Goal: Communication & Community: Answer question/provide support

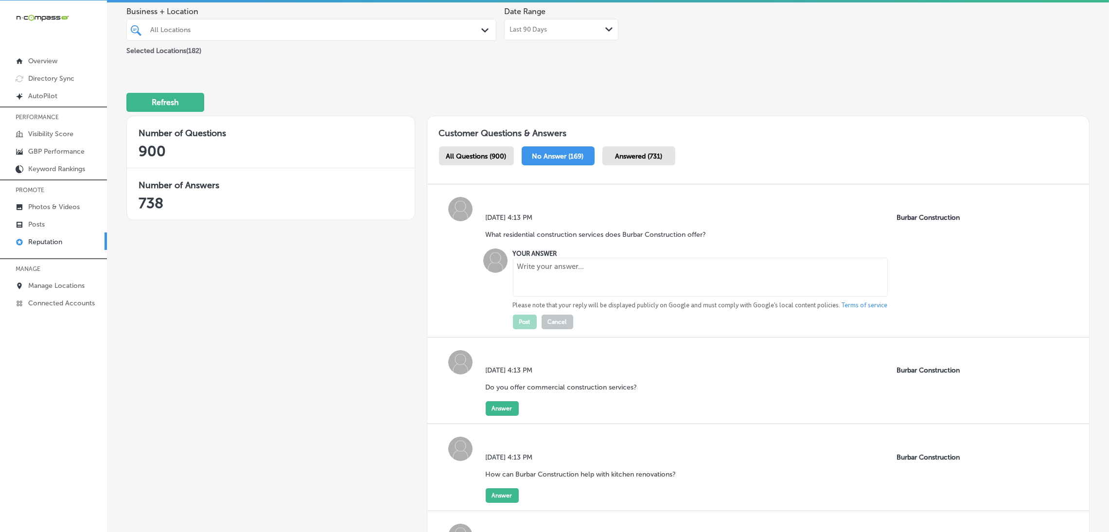
click at [603, 295] on textarea at bounding box center [700, 277] width 375 height 39
click at [707, 280] on textarea at bounding box center [700, 277] width 375 height 39
paste textarea "Burbar Construction specializes in residential construction services, including…"
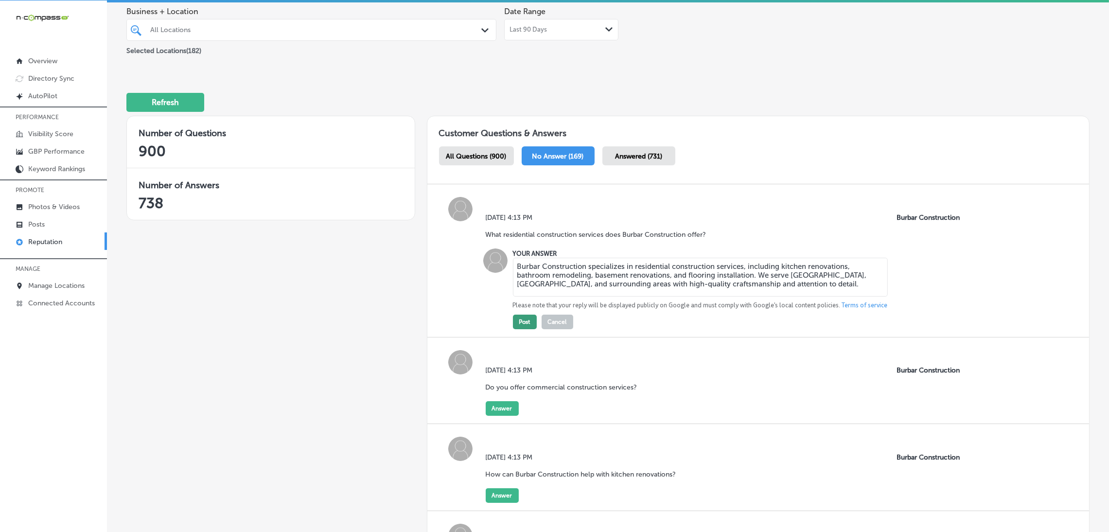
type textarea "Burbar Construction specializes in residential construction services, including…"
click at [521, 317] on button "Post" at bounding box center [525, 322] width 24 height 15
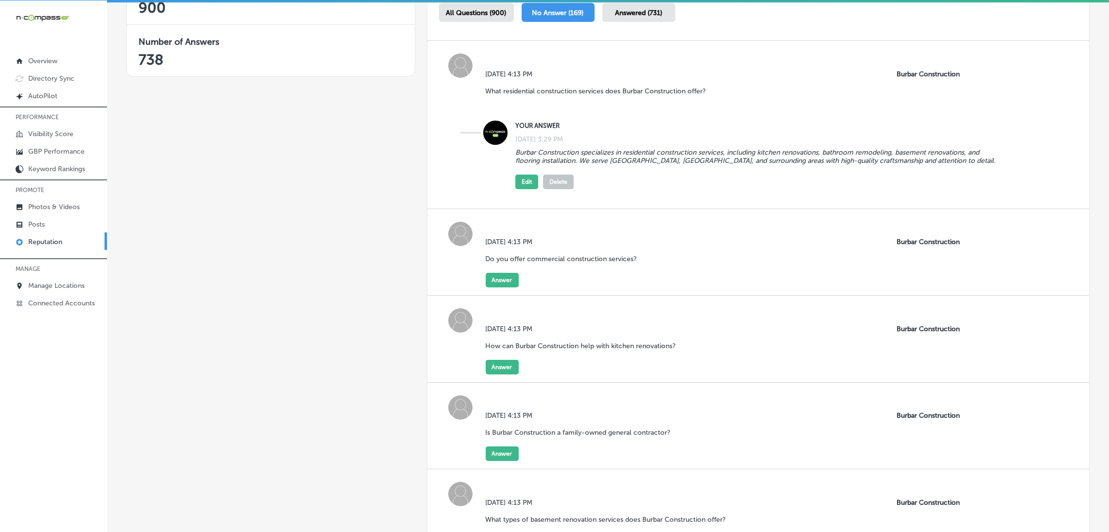
scroll to position [222, 0]
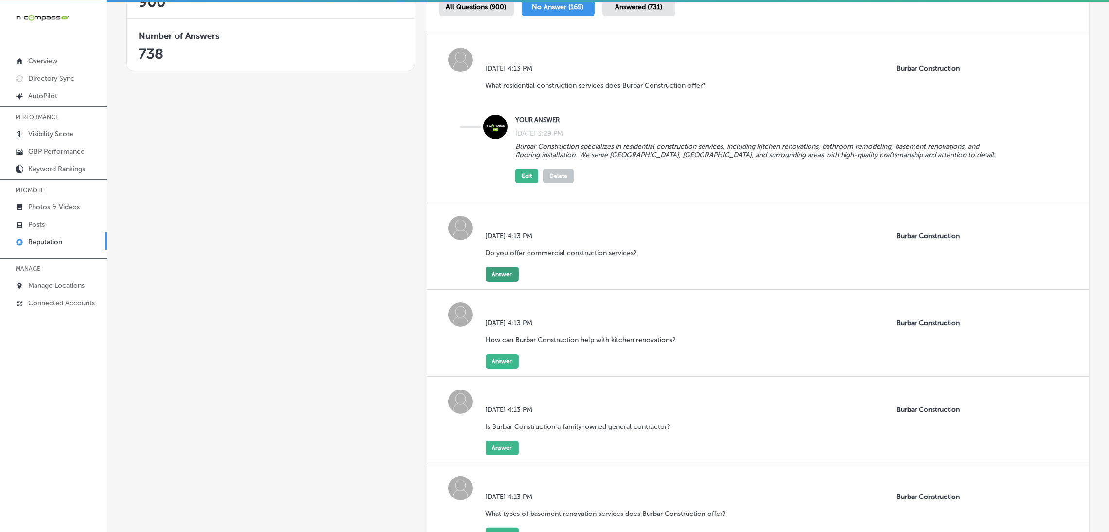
click at [507, 267] on button "Answer" at bounding box center [502, 274] width 33 height 15
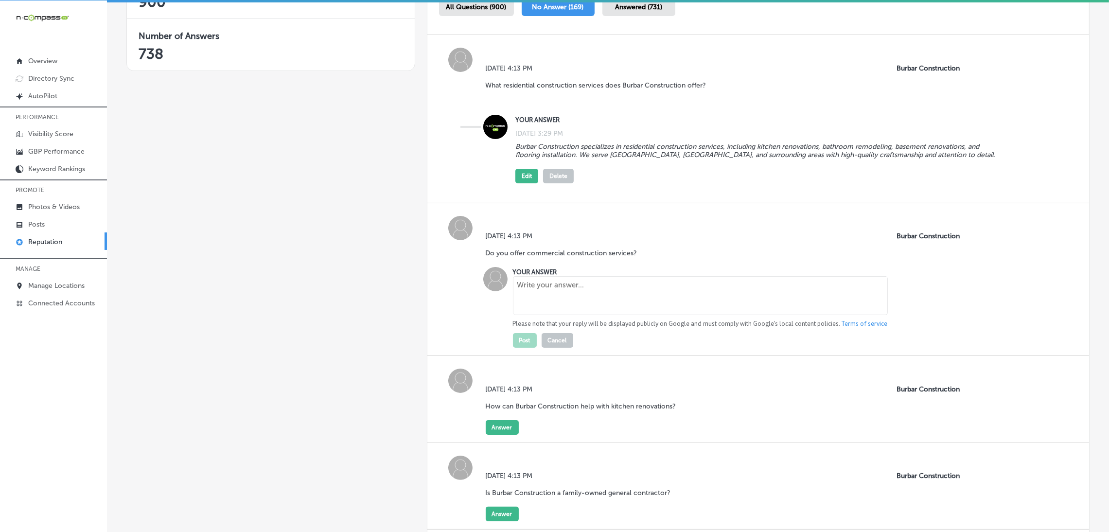
click at [567, 310] on textarea at bounding box center [700, 295] width 375 height 39
paste textarea "Yes, Burbar Construction offers a range of commercial construction services, in…"
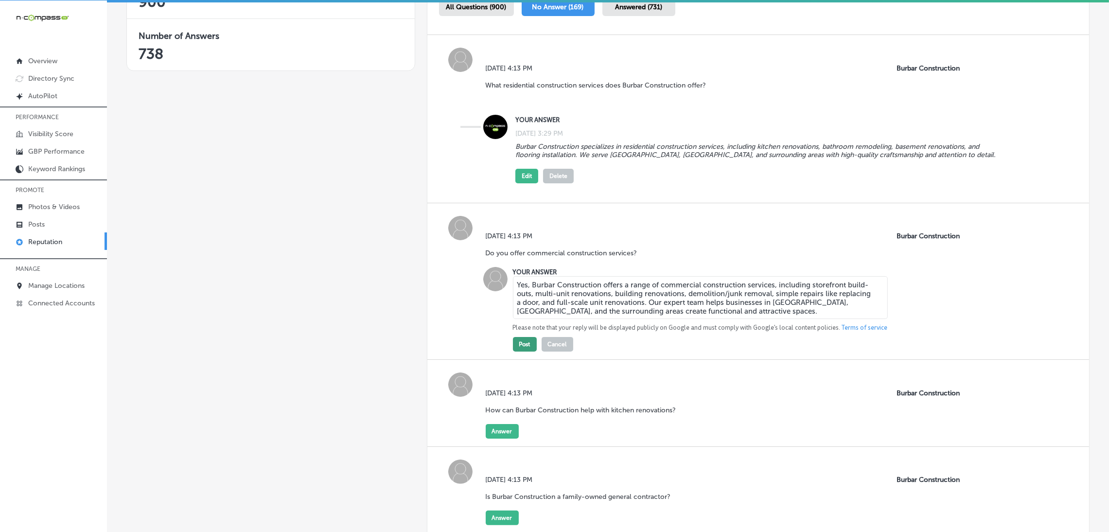
type textarea "Yes, Burbar Construction offers a range of commercial construction services, in…"
click at [523, 337] on button "Post" at bounding box center [525, 344] width 24 height 15
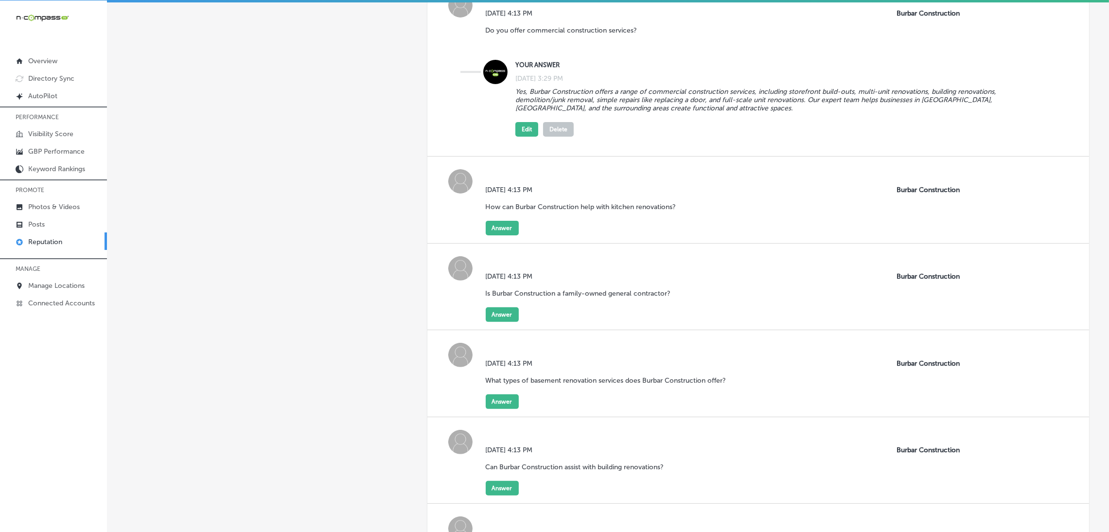
scroll to position [448, 0]
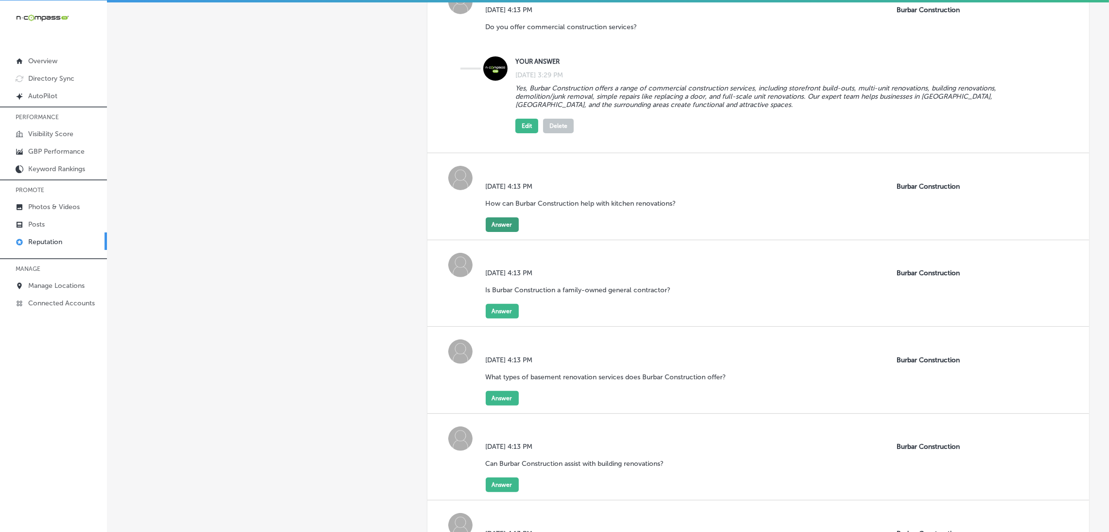
click at [497, 217] on button "Answer" at bounding box center [502, 224] width 33 height 15
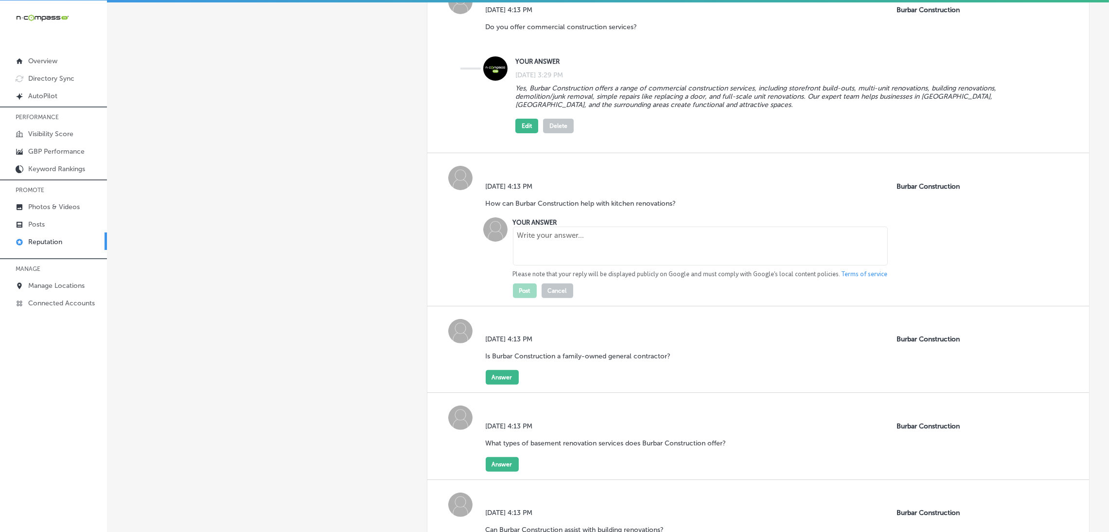
click at [562, 259] on div "YOUR ANSWER Please note that your reply will be displayed publicly on Google an…" at bounding box center [696, 257] width 383 height 81
click at [550, 244] on textarea at bounding box center [700, 246] width 375 height 39
paste textarea "We specialize in kitchen renovations that combine functionality, style, and dur…"
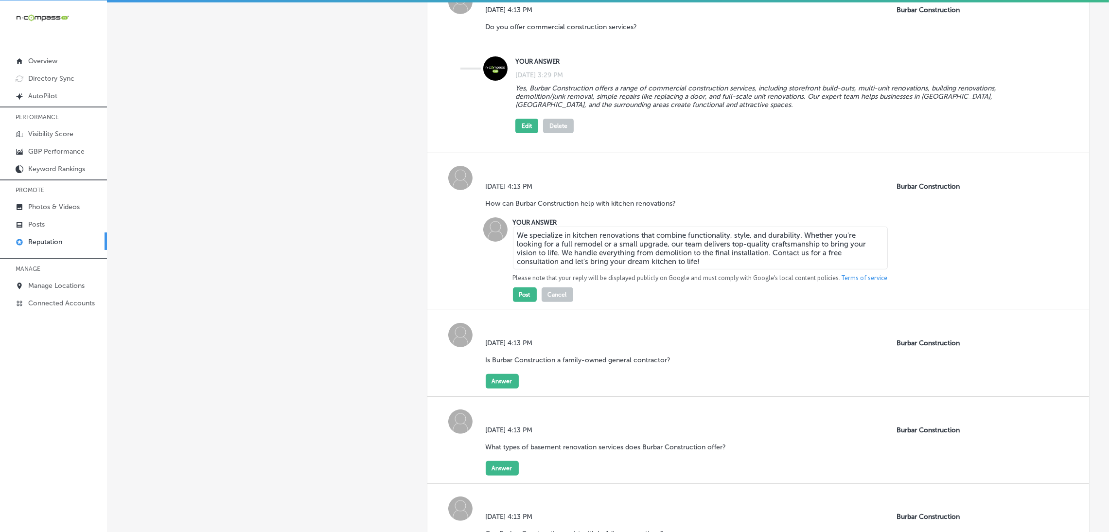
type textarea "We specialize in kitchen renovations that combine functionality, style, and dur…"
click at [519, 289] on div "Mon, Oct 13, 2025 4:13 PM How can Burbar Construction help with kitchen renovat…" at bounding box center [758, 231] width 662 height 157
click at [518, 287] on button "Post" at bounding box center [525, 294] width 24 height 15
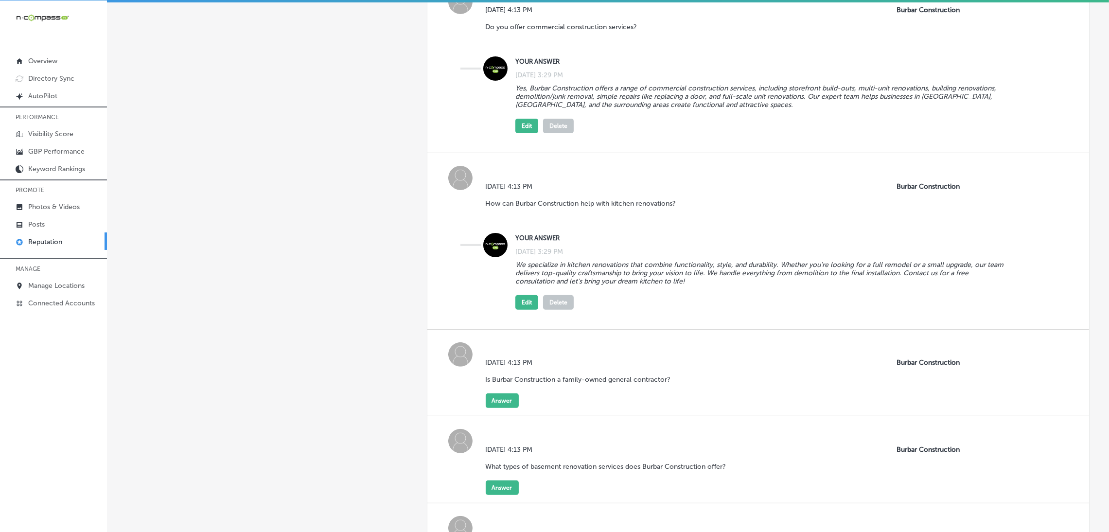
scroll to position [597, 0]
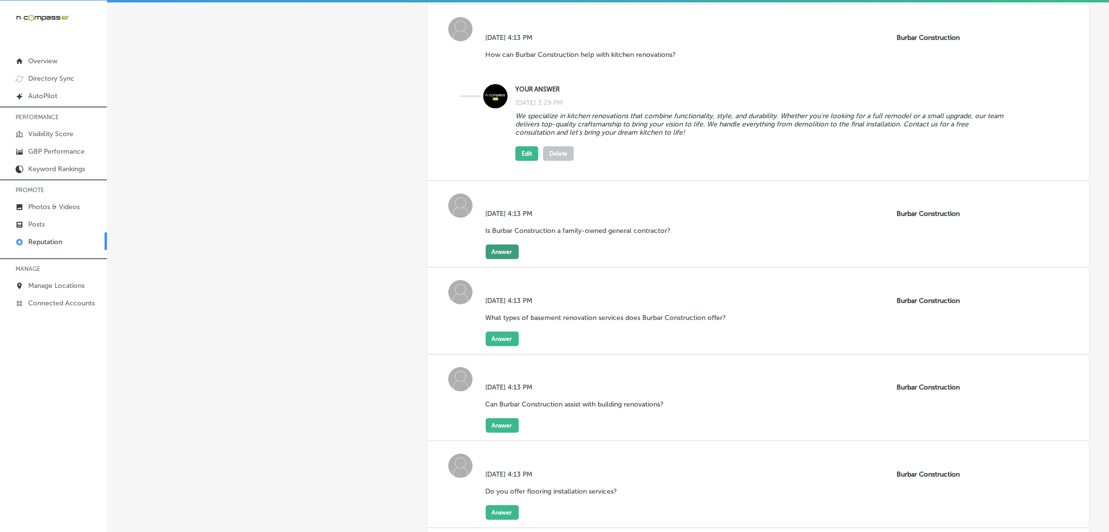
click at [486, 245] on button "Answer" at bounding box center [502, 252] width 33 height 15
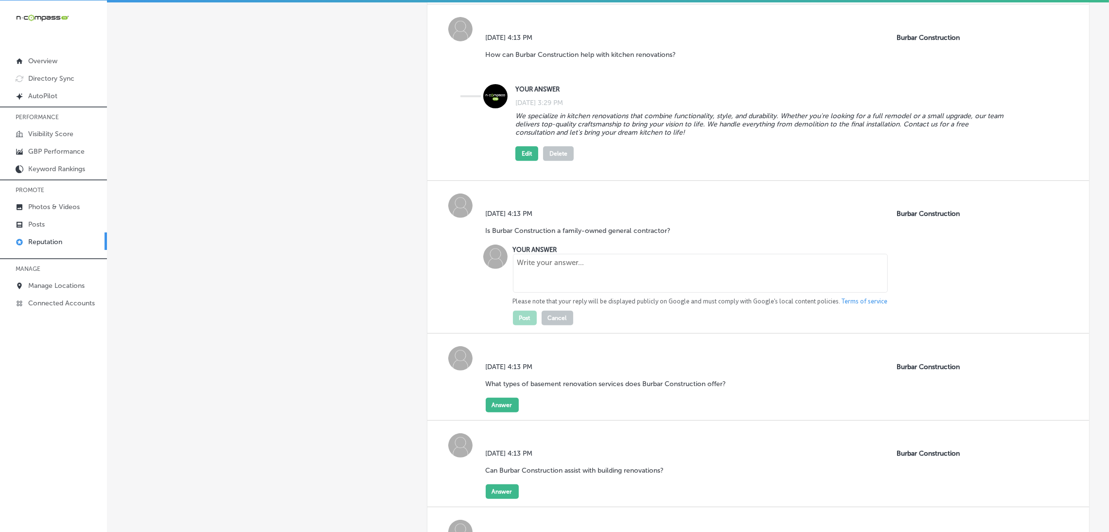
click at [533, 266] on textarea at bounding box center [700, 273] width 375 height 39
paste textarea "Yes, Burbar Construction is a family-owned business based in [GEOGRAPHIC_DATA],…"
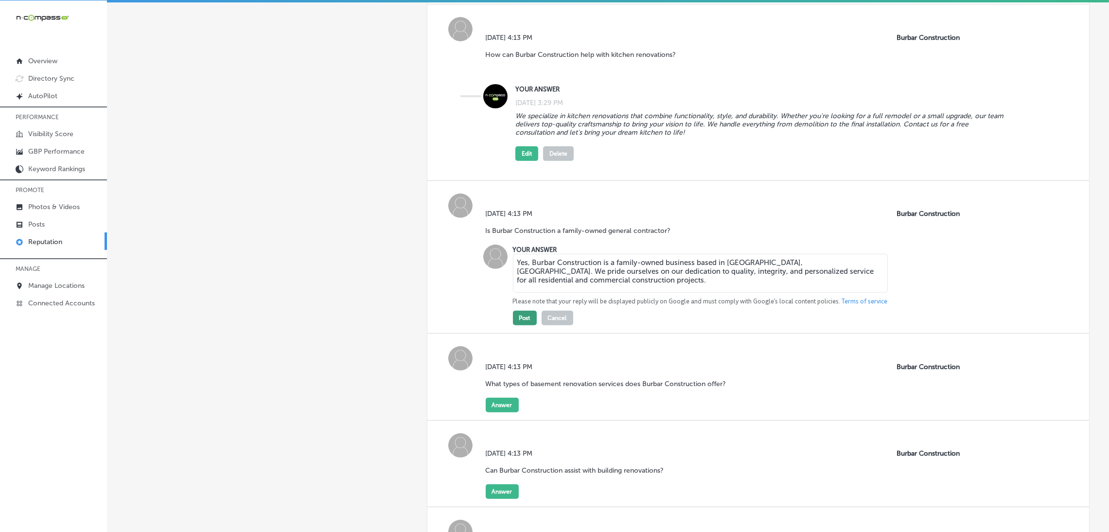
type textarea "Yes, Burbar Construction is a family-owned business based in [GEOGRAPHIC_DATA],…"
click at [520, 311] on button "Post" at bounding box center [525, 318] width 24 height 15
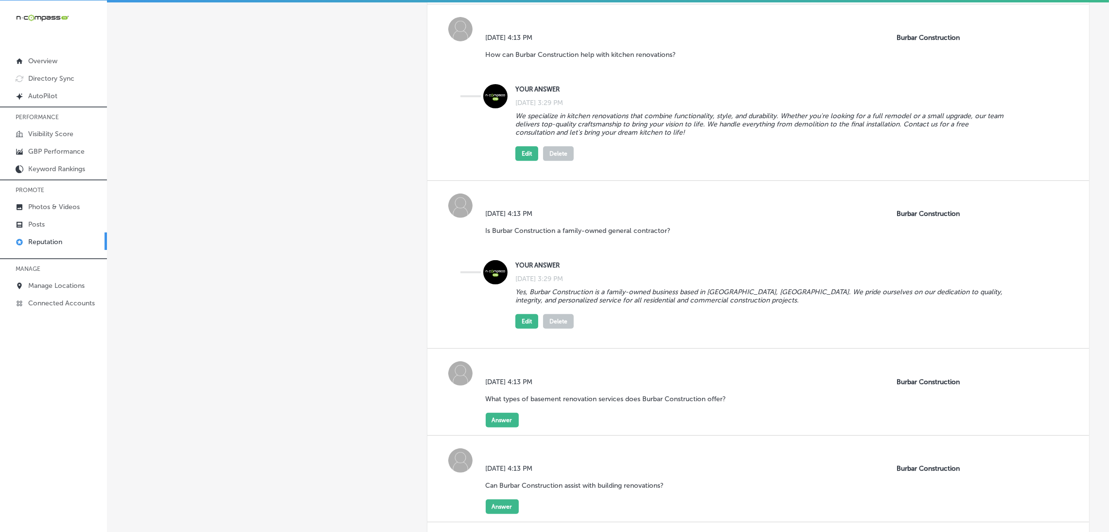
scroll to position [779, 0]
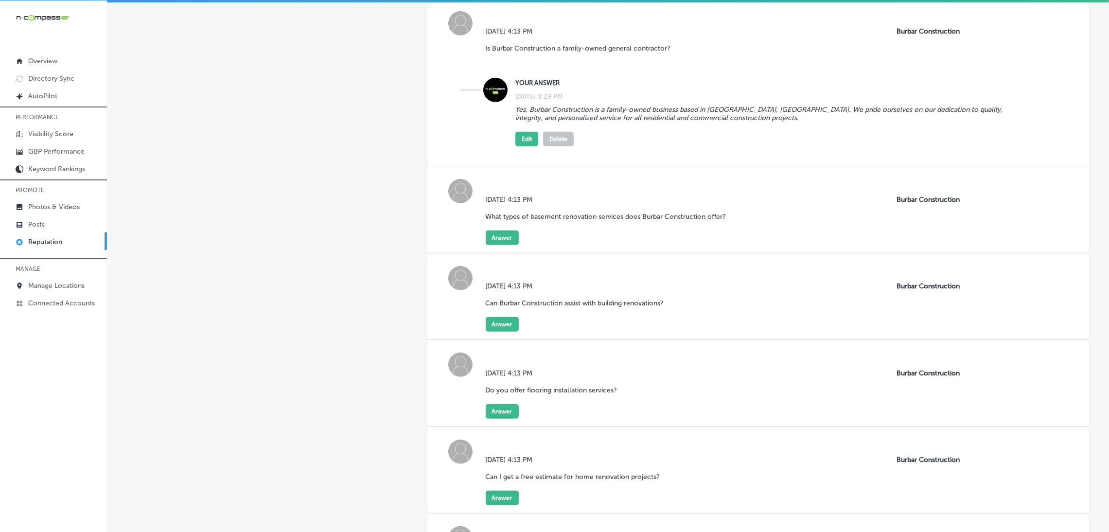
click at [501, 211] on div "Mon, Oct 13, 2025 4:13 PM What types of basement renovation services does Burba…" at bounding box center [610, 212] width 248 height 35
click at [501, 230] on button "Answer" at bounding box center [502, 237] width 33 height 15
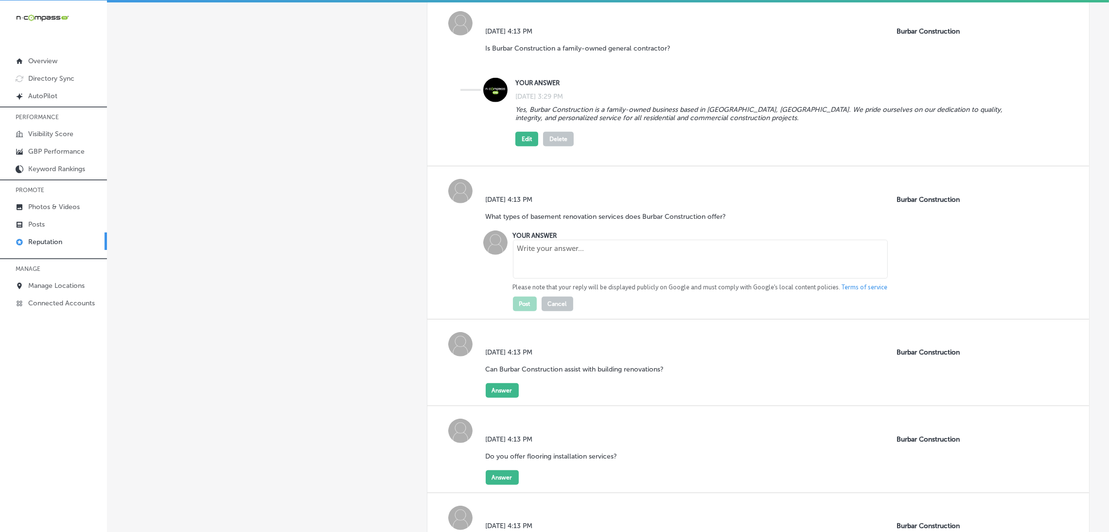
click at [521, 251] on textarea at bounding box center [700, 259] width 375 height 39
paste textarea "We specialize in transforming unfinished or outdated basements into livable, mo…"
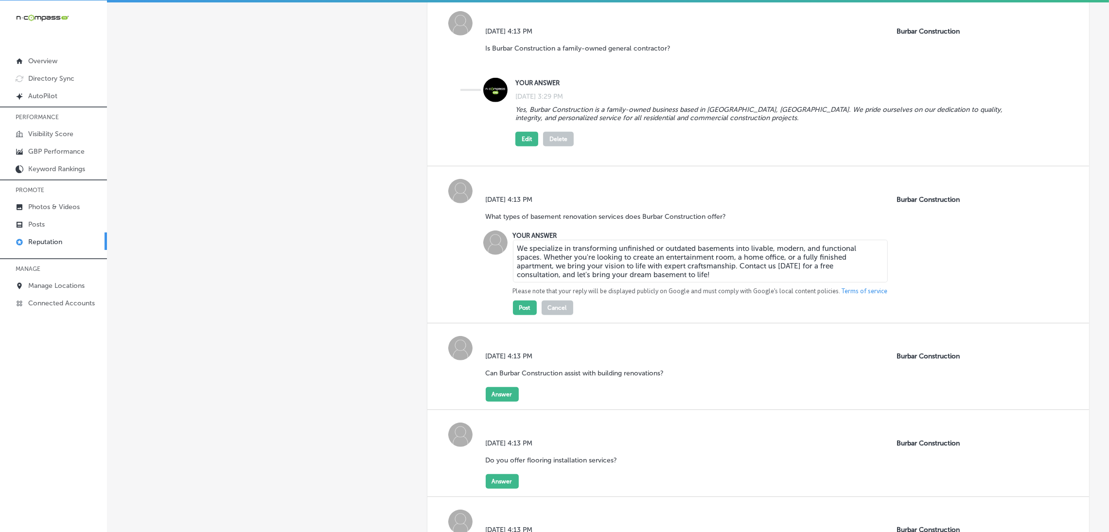
type textarea "We specialize in transforming unfinished or outdated basements into livable, mo…"
click at [524, 296] on div "Post Cancel" at bounding box center [543, 305] width 60 height 19
click at [515, 300] on button "Post" at bounding box center [525, 307] width 24 height 15
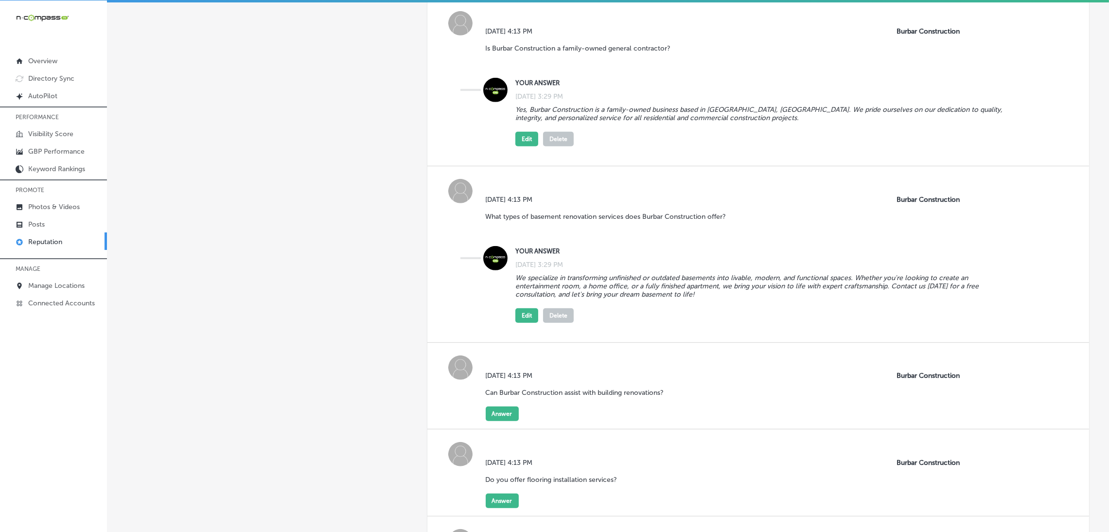
click at [486, 406] on button "Answer" at bounding box center [502, 413] width 33 height 15
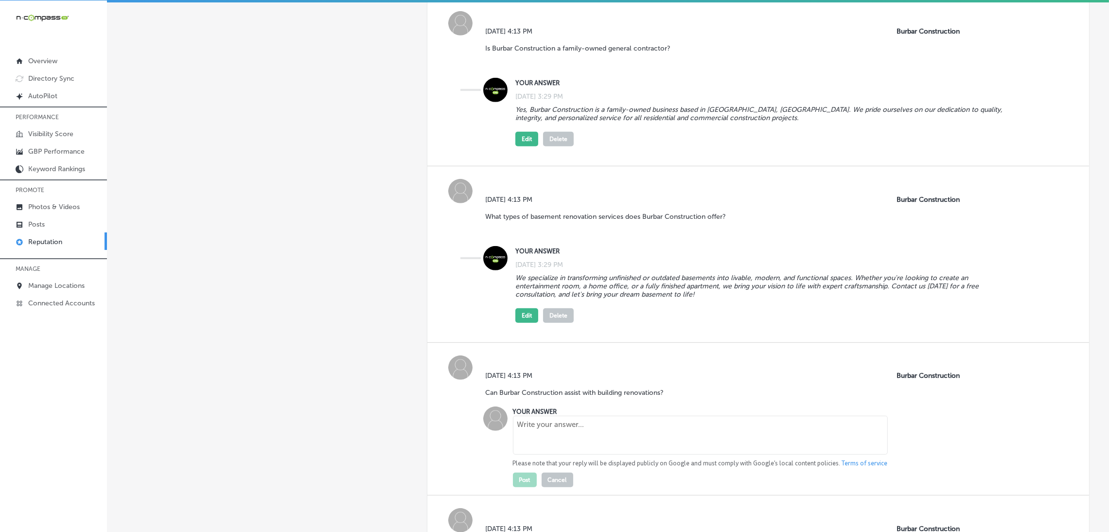
click at [533, 416] on textarea at bounding box center [700, 435] width 375 height 39
paste textarea "Yes, we specialize in building renovations for both residential and commercial …"
type textarea "Yes, we specialize in building renovations for both residential and commercial …"
click at [521, 473] on button "Post" at bounding box center [525, 480] width 24 height 15
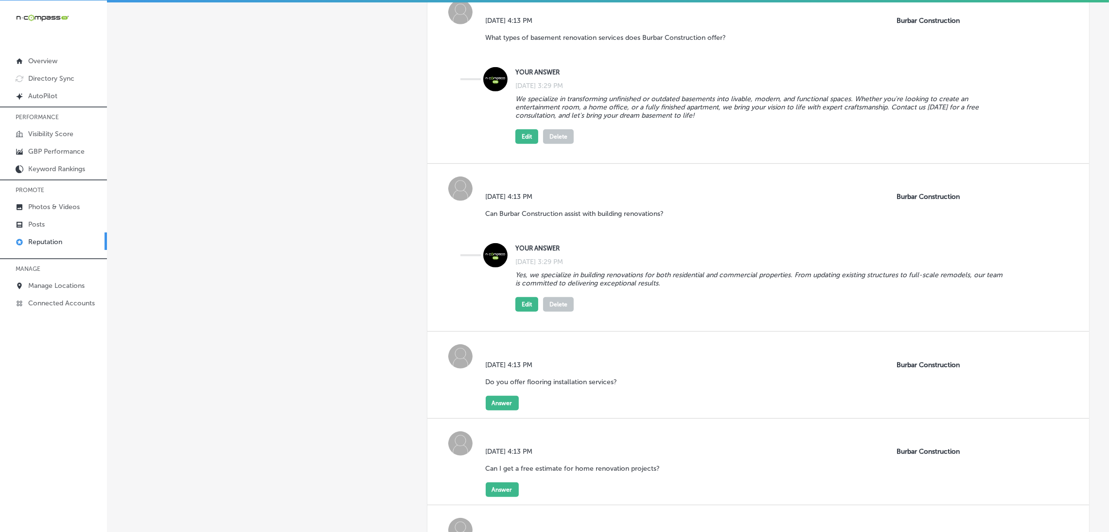
scroll to position [959, 0]
click at [492, 395] on button "Answer" at bounding box center [502, 402] width 33 height 15
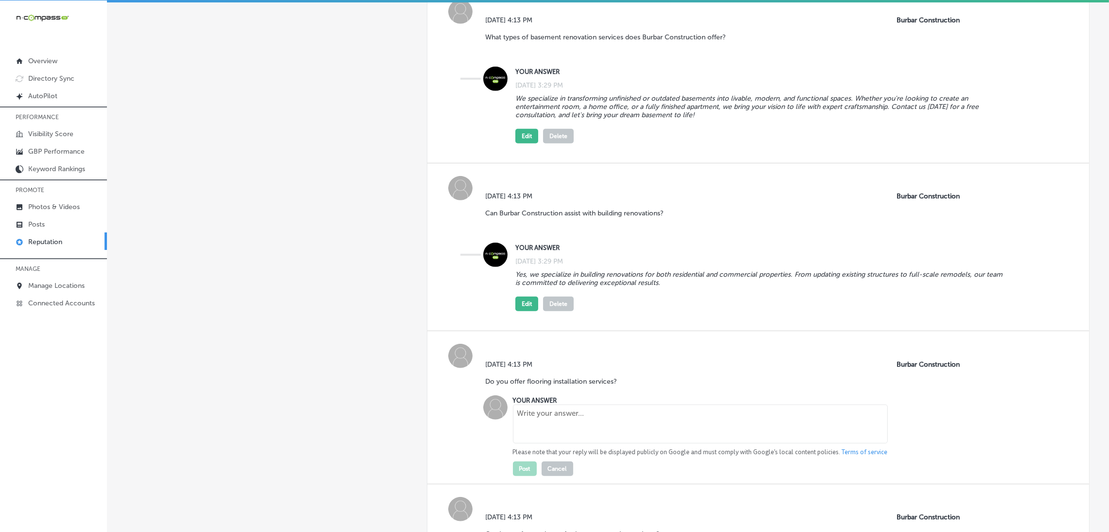
click at [530, 404] on textarea at bounding box center [700, 423] width 375 height 39
paste textarea "Yes, Burbar Construction offers professional flooring installation for resident…"
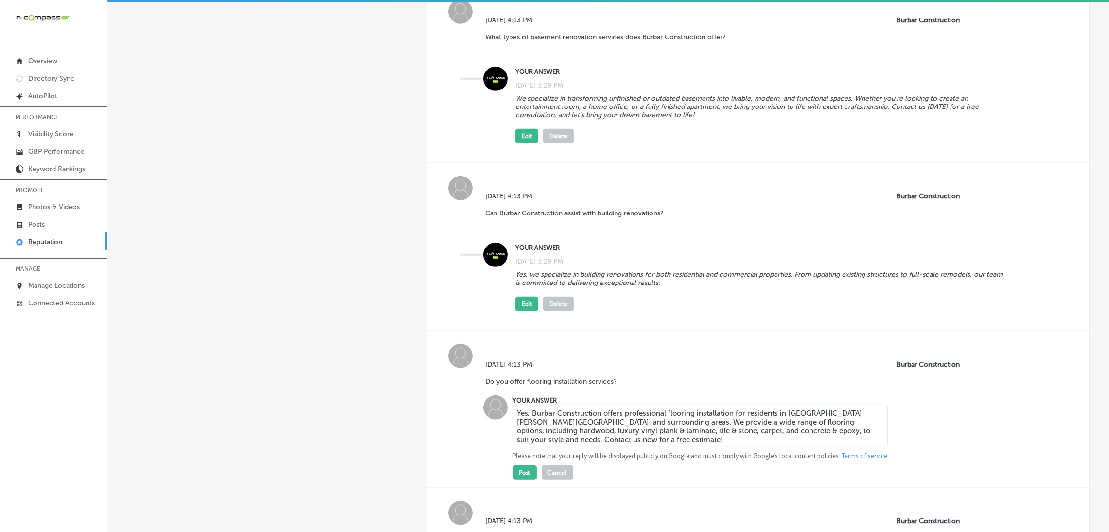
type textarea "Yes, Burbar Construction offers professional flooring installation for resident…"
click at [518, 465] on button "Post" at bounding box center [525, 472] width 24 height 15
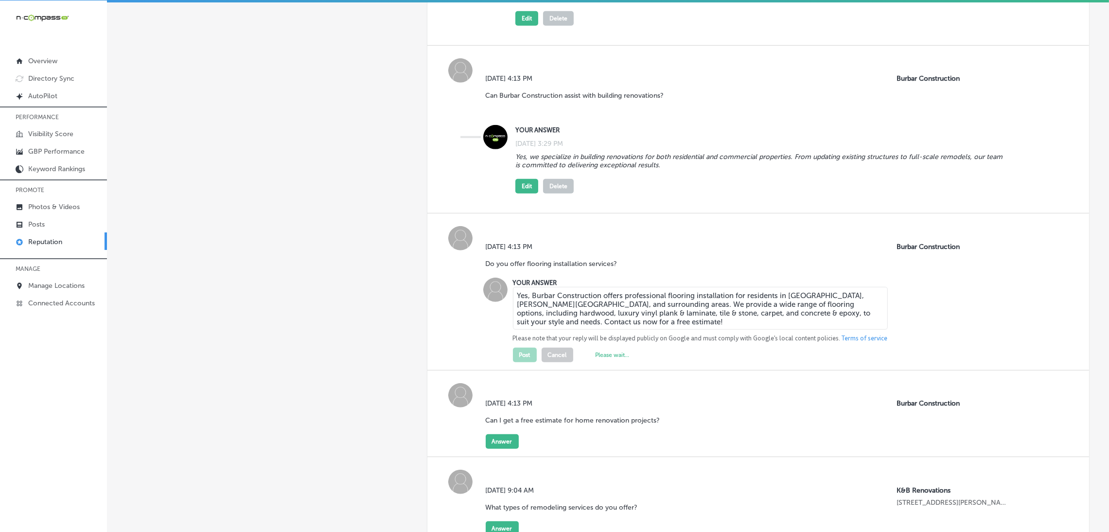
scroll to position [1090, 0]
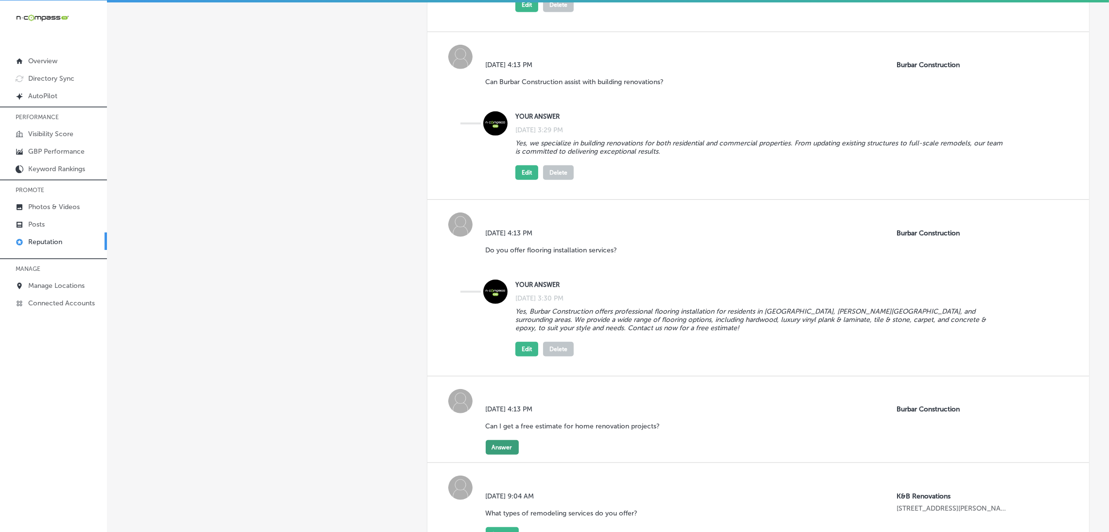
click at [491, 440] on button "Answer" at bounding box center [502, 447] width 33 height 15
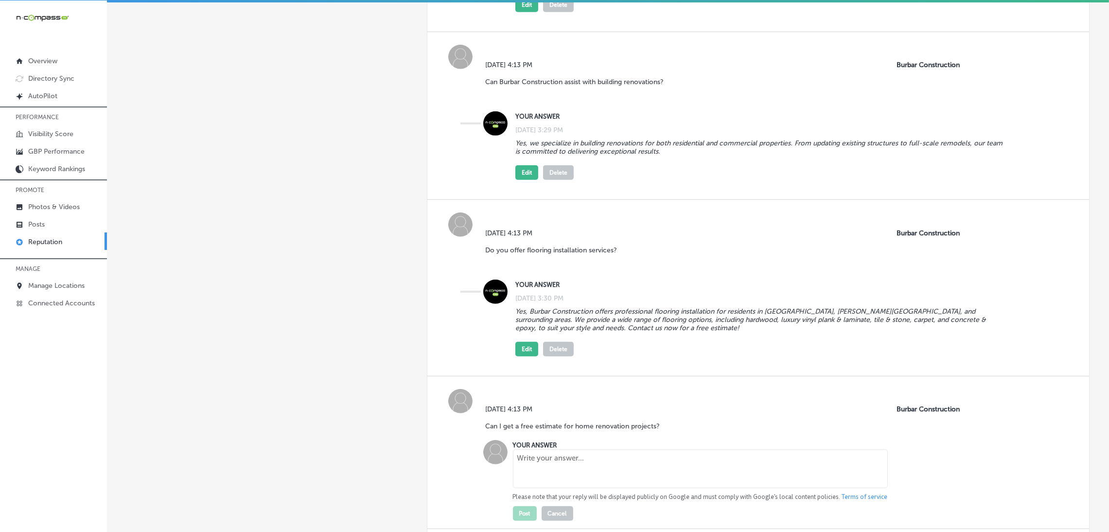
click at [536, 449] on textarea at bounding box center [700, 468] width 375 height 39
paste textarea "Yes, Burbar Construction offers free estimates for home renovation projects. Co…"
click at [536, 449] on textarea "Yes, Burbar Construction offers free estimates for home renovation projects. Co…" at bounding box center [700, 468] width 375 height 39
type textarea "Yes, Burbar Construction offers free estimates for home renovation projects. Co…"
click at [523, 506] on button "Post" at bounding box center [525, 513] width 24 height 15
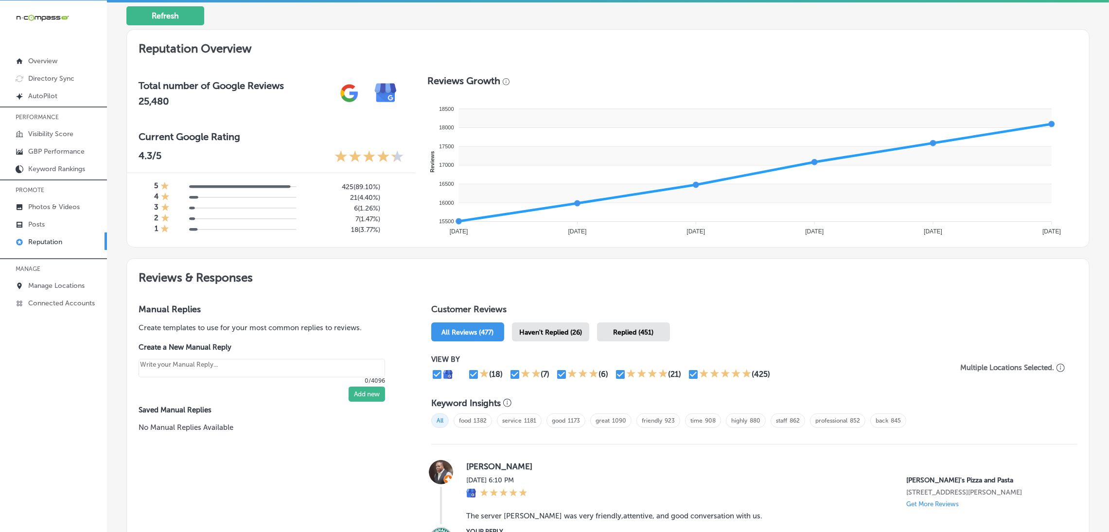
scroll to position [285, 0]
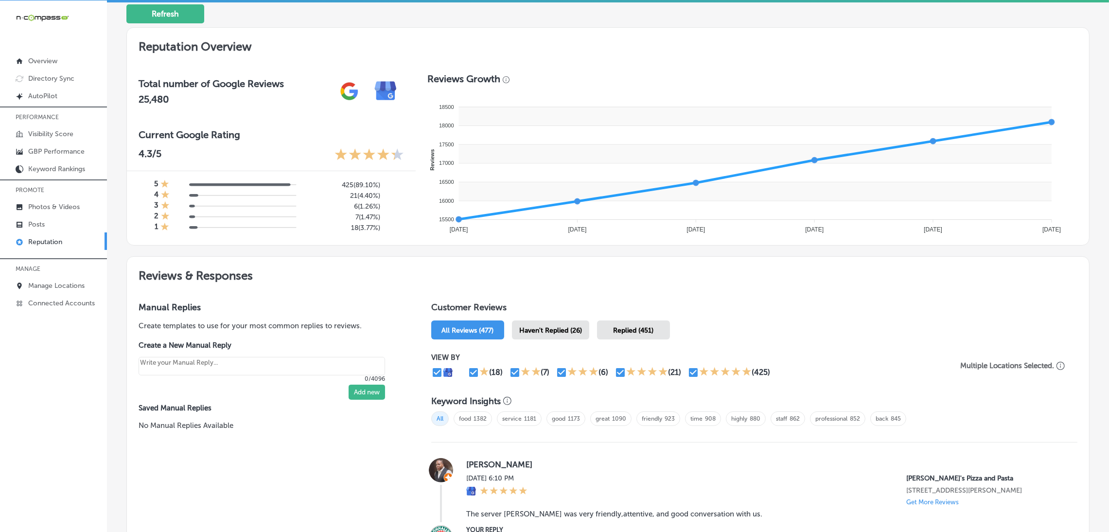
click at [41, 243] on p "Reputation" at bounding box center [45, 242] width 34 height 8
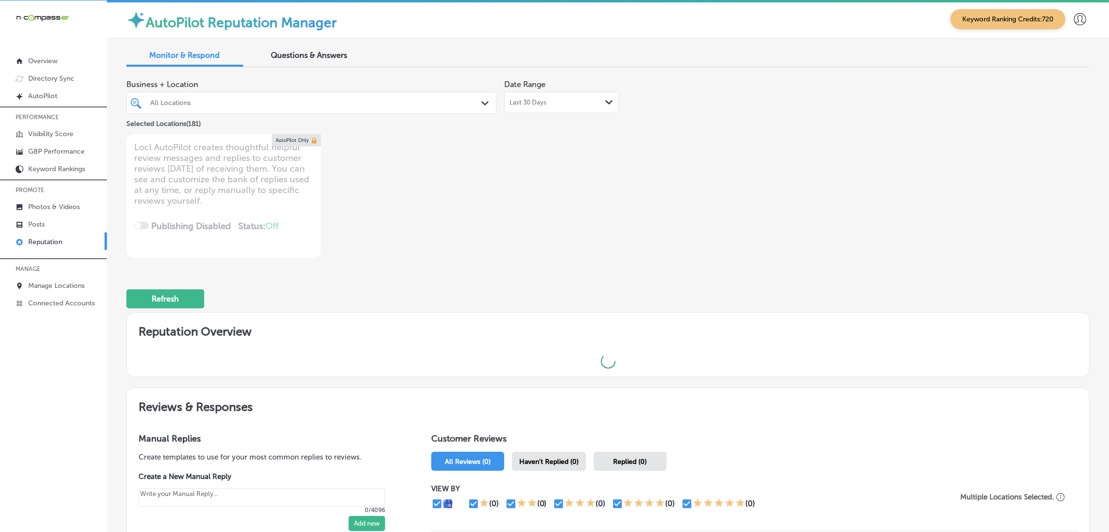
click at [537, 104] on span "Last 30 Days" at bounding box center [527, 103] width 37 height 8
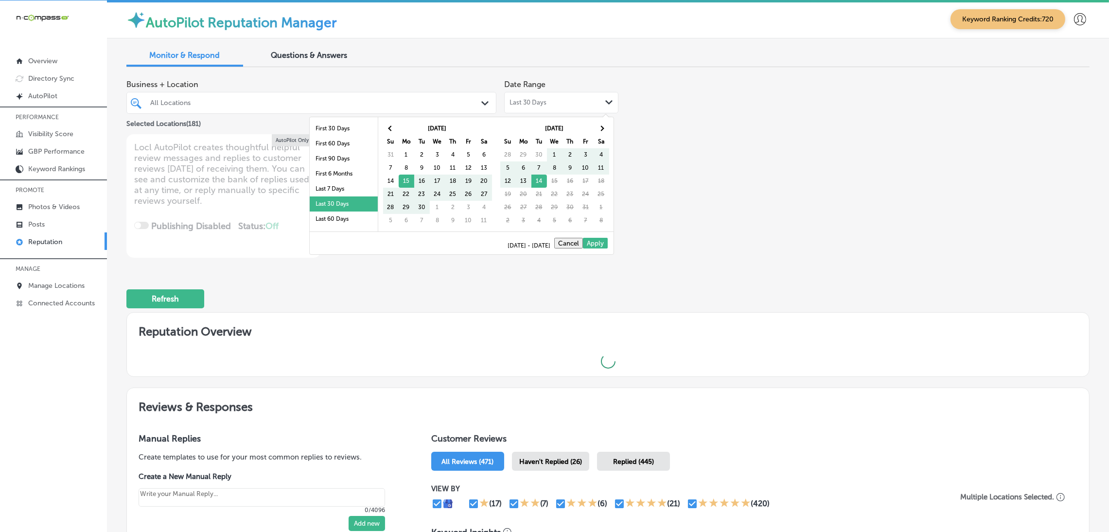
scroll to position [56, 0]
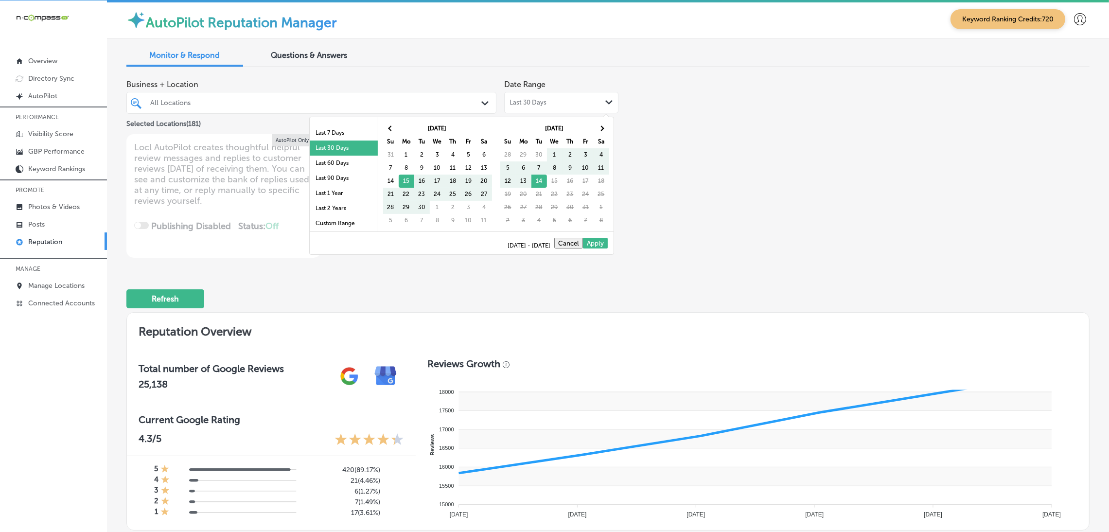
click at [332, 176] on li "Last 90 Days" at bounding box center [344, 178] width 68 height 15
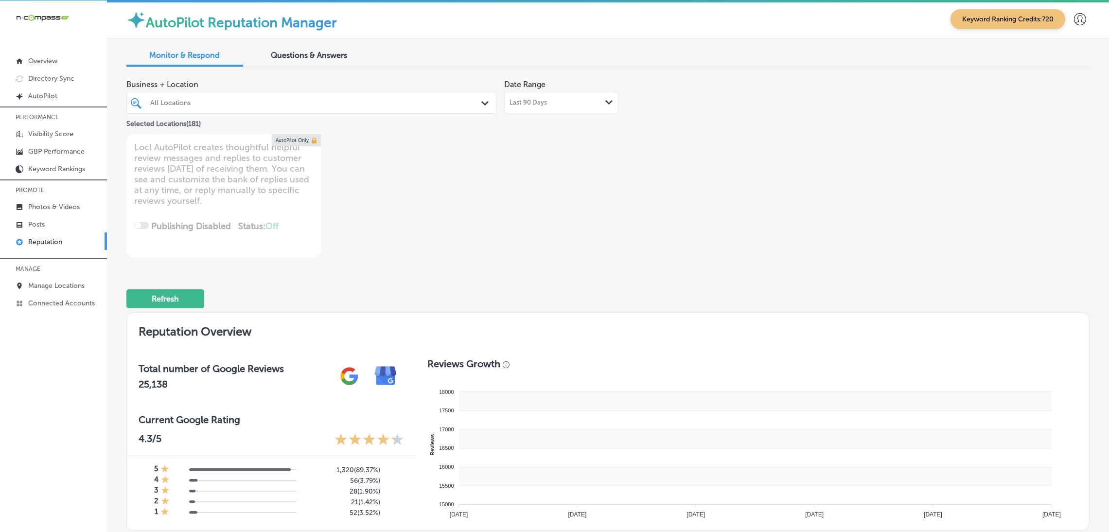
type textarea "x"
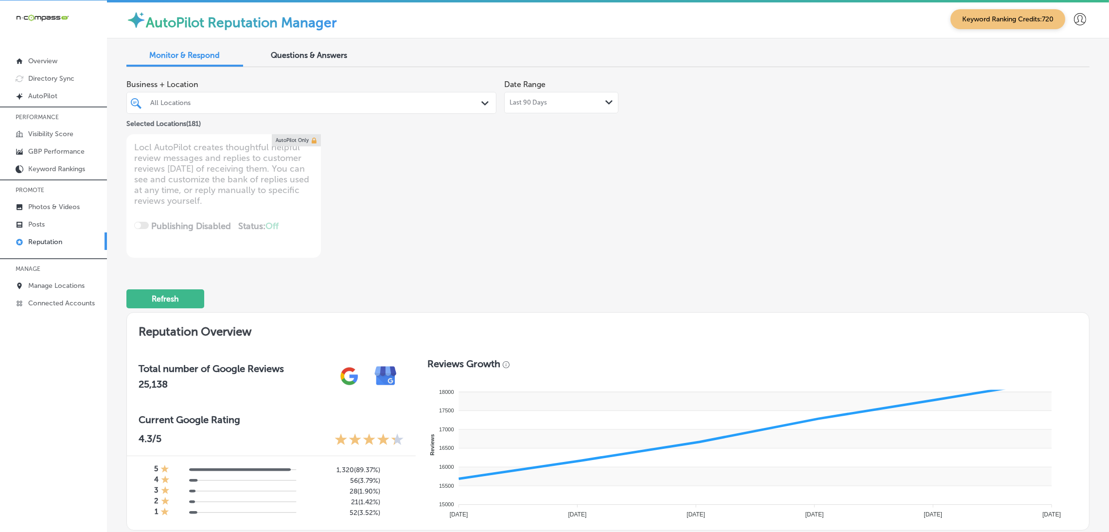
click at [326, 49] on div "Questions & Answers" at bounding box center [309, 56] width 117 height 21
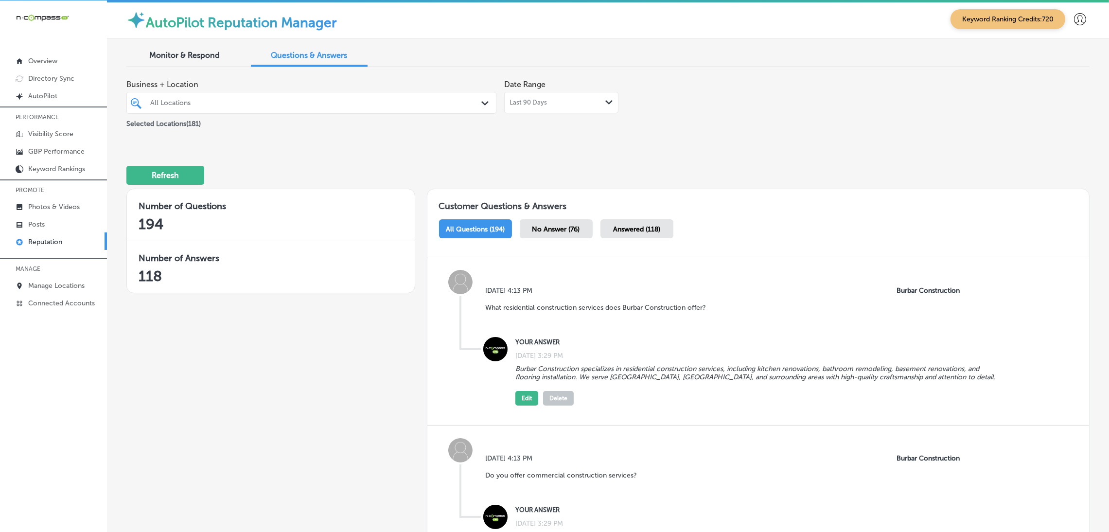
click at [568, 228] on span "No Answer (76)" at bounding box center [556, 229] width 48 height 8
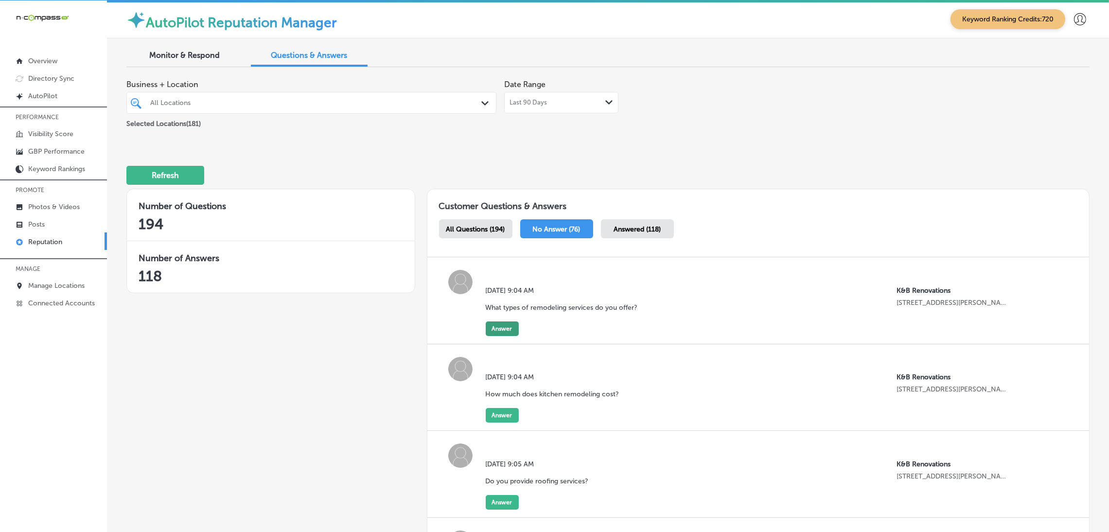
click at [504, 330] on button "Answer" at bounding box center [502, 328] width 33 height 15
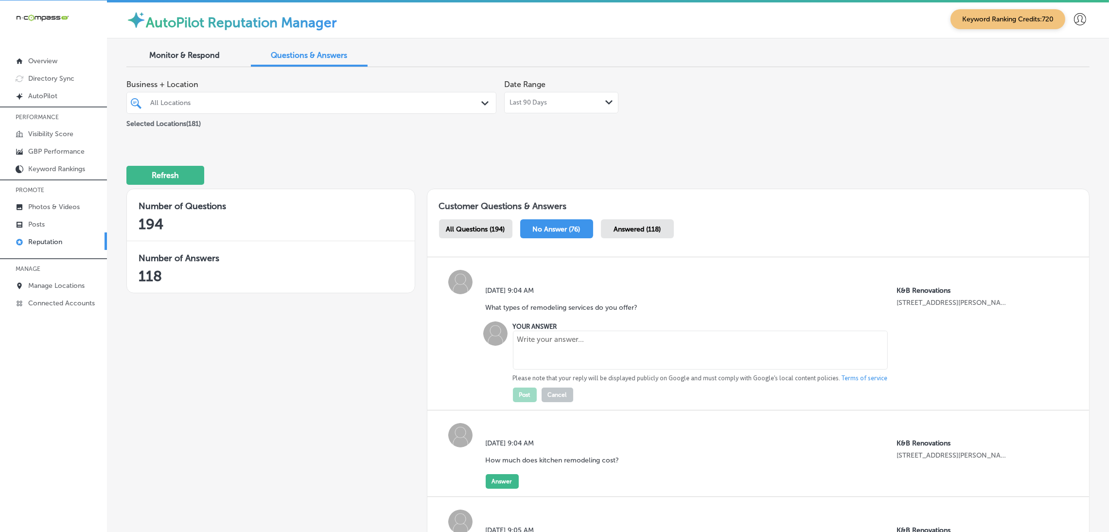
click at [577, 350] on textarea at bounding box center [700, 350] width 375 height 39
paste textarea "At K & B Renovations, we specialize in both residential and commercial remodeli…"
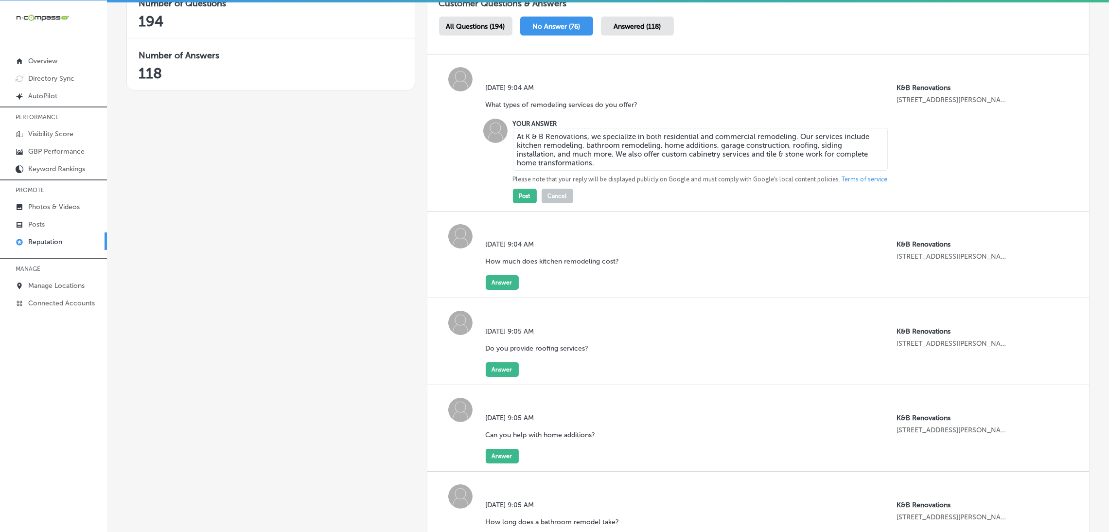
scroll to position [292, 0]
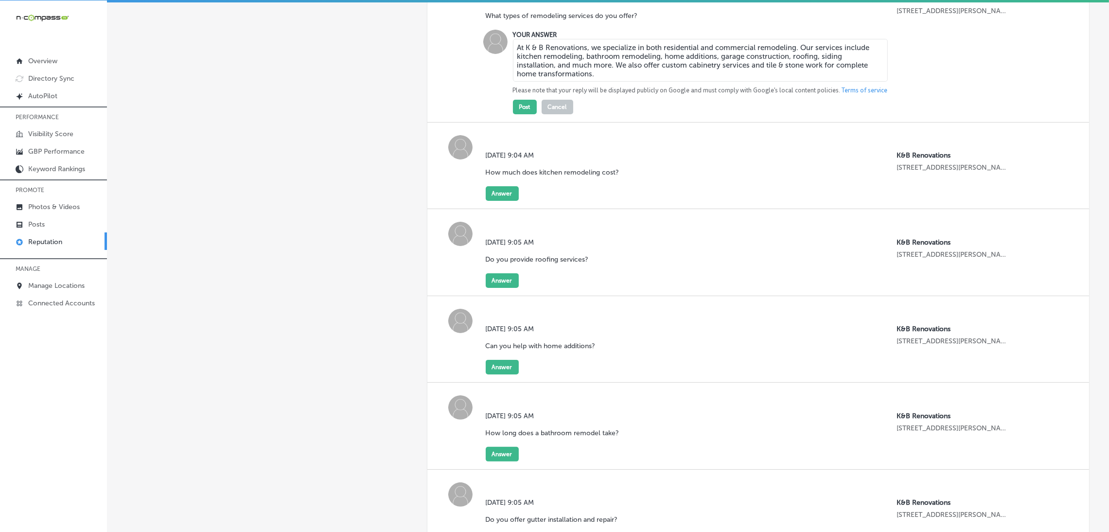
type textarea "At K & B Renovations, we specialize in both residential and commercial remodeli…"
click at [505, 105] on div "YOUR ANSWER At K & B Renovations, we specialize in both residential and commerc…" at bounding box center [696, 72] width 383 height 85
click at [526, 101] on button "Post" at bounding box center [525, 107] width 24 height 15
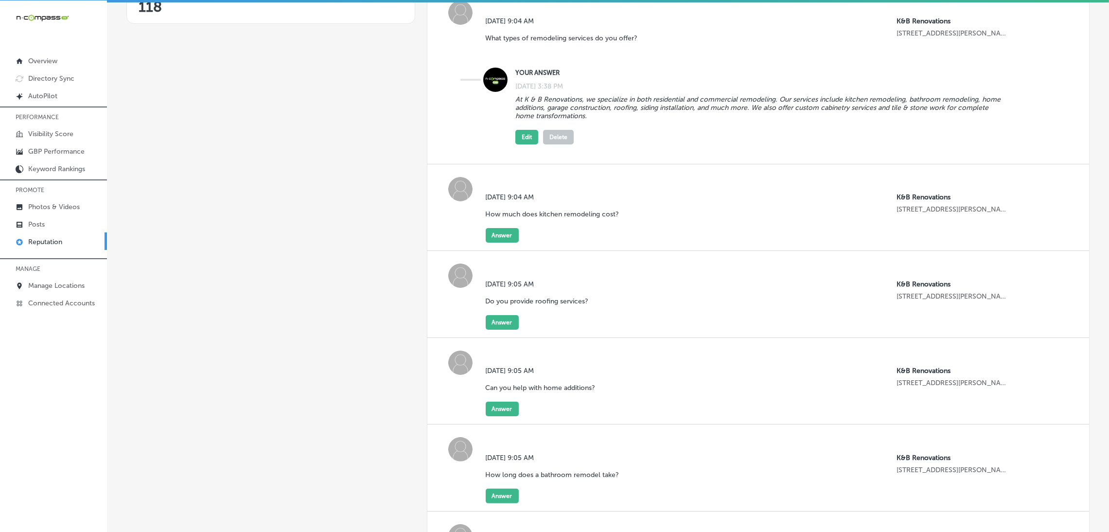
scroll to position [364, 0]
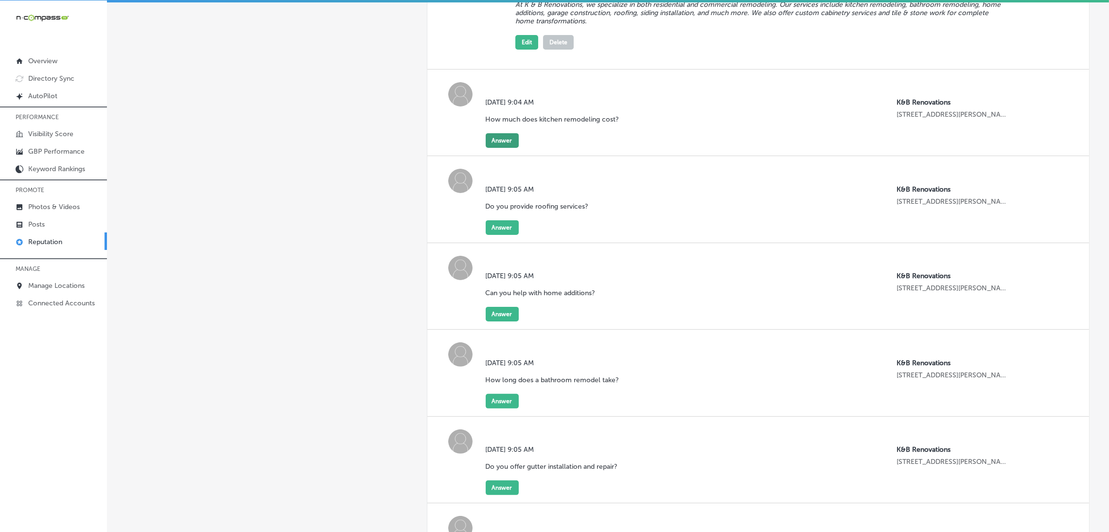
click at [502, 133] on button "Answer" at bounding box center [502, 140] width 33 height 15
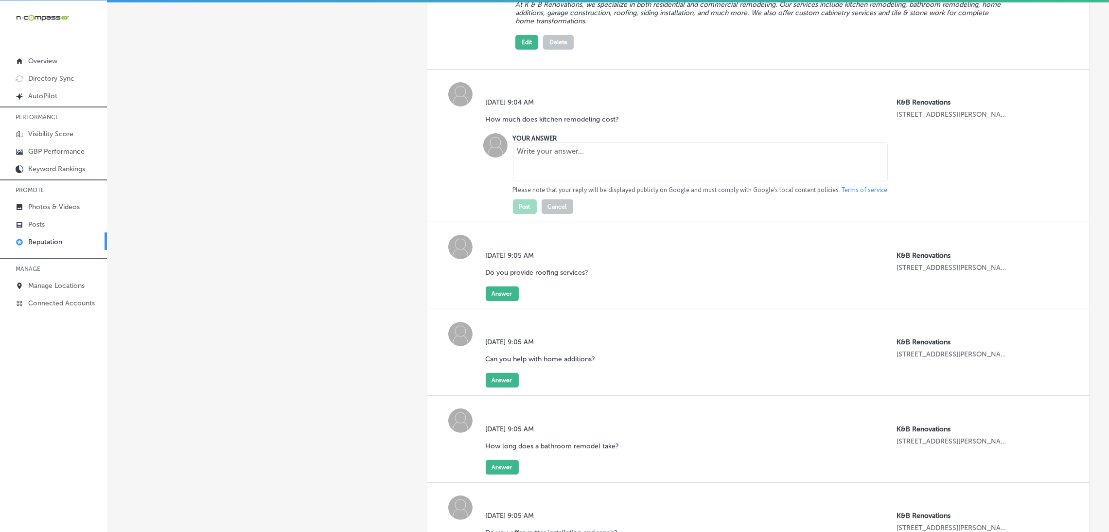
click at [514, 163] on textarea at bounding box center [700, 161] width 375 height 39
paste textarea "The cost of kitchen remodeling can vary depending on the size, design, and mate…"
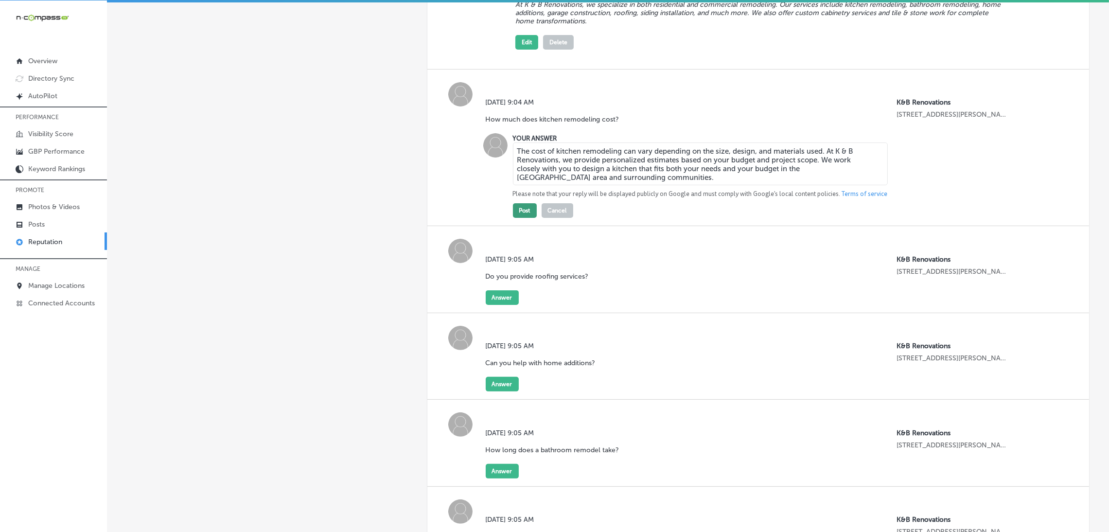
type textarea "The cost of kitchen remodeling can vary depending on the size, design, and mate…"
click at [524, 205] on button "Post" at bounding box center [525, 210] width 24 height 15
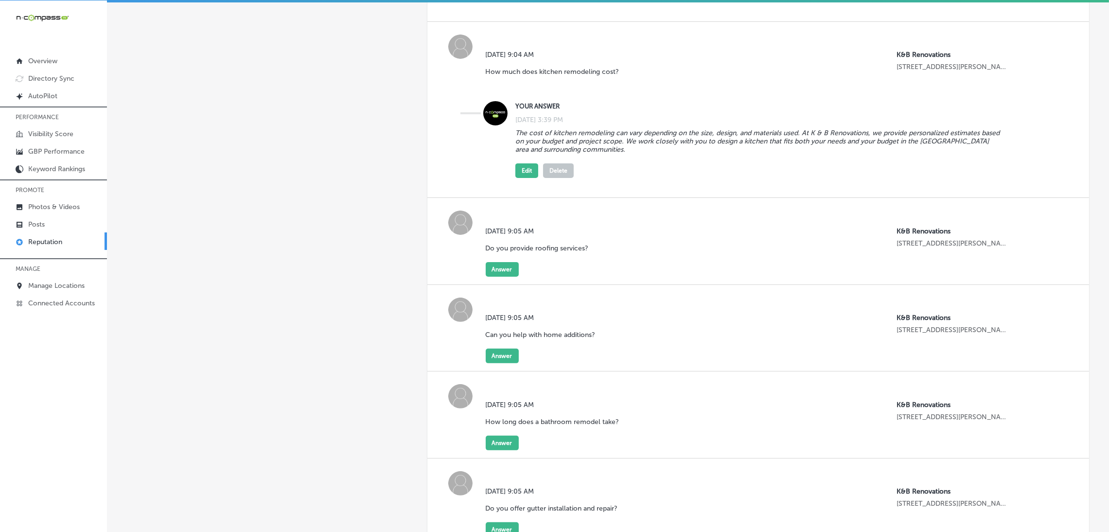
scroll to position [437, 0]
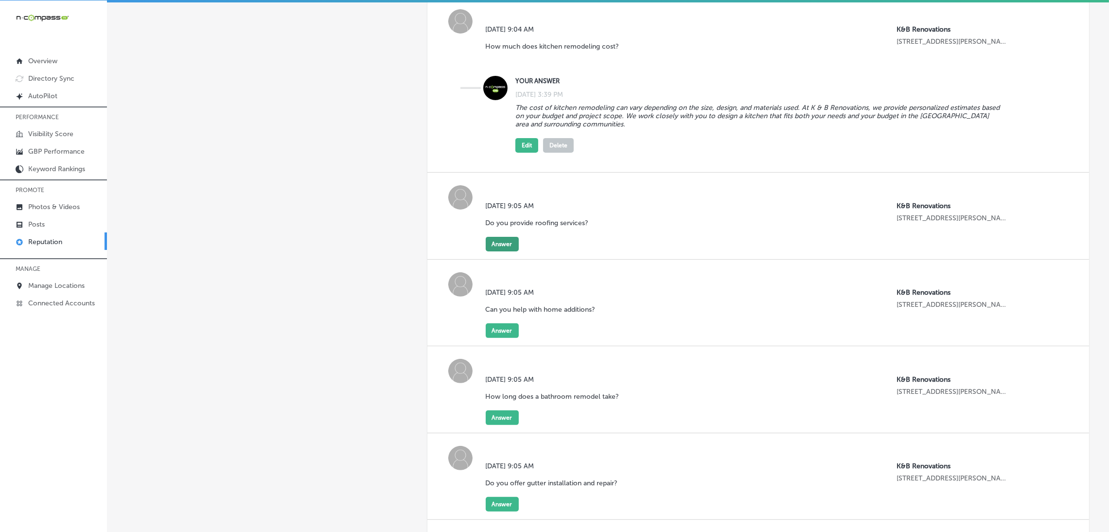
click at [497, 237] on button "Answer" at bounding box center [502, 244] width 33 height 15
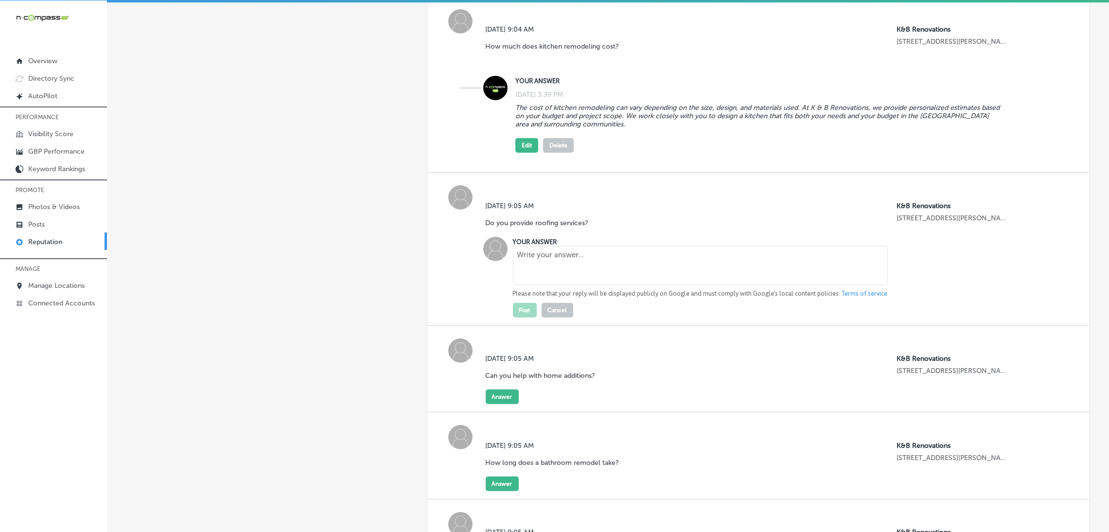
click at [529, 261] on textarea at bounding box center [700, 265] width 375 height 39
paste textarea "Yes, we offer comprehensive roofing services for both residential and commercia…"
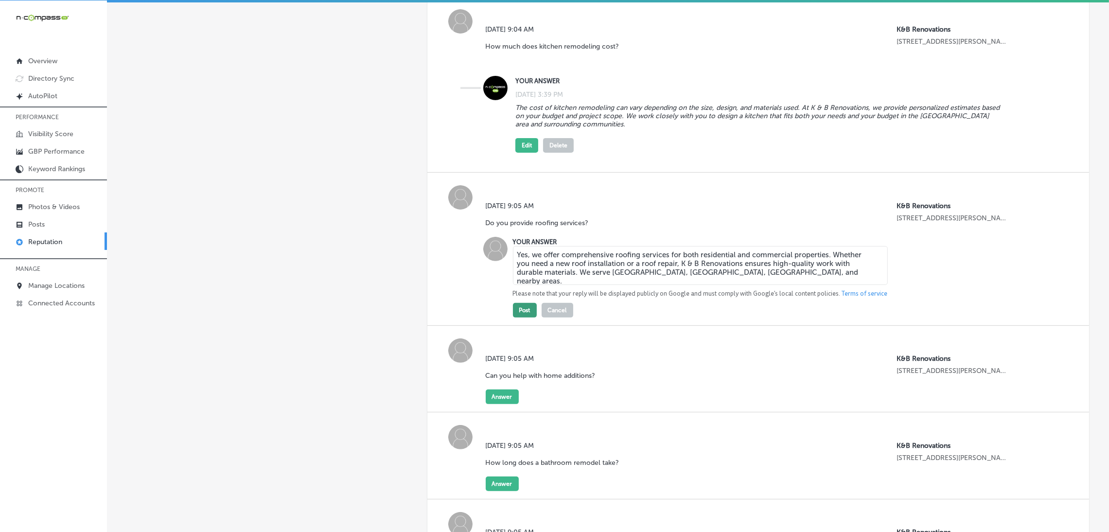
type textarea "Yes, we offer comprehensive roofing services for both residential and commercia…"
click at [525, 303] on button "Post" at bounding box center [525, 310] width 24 height 15
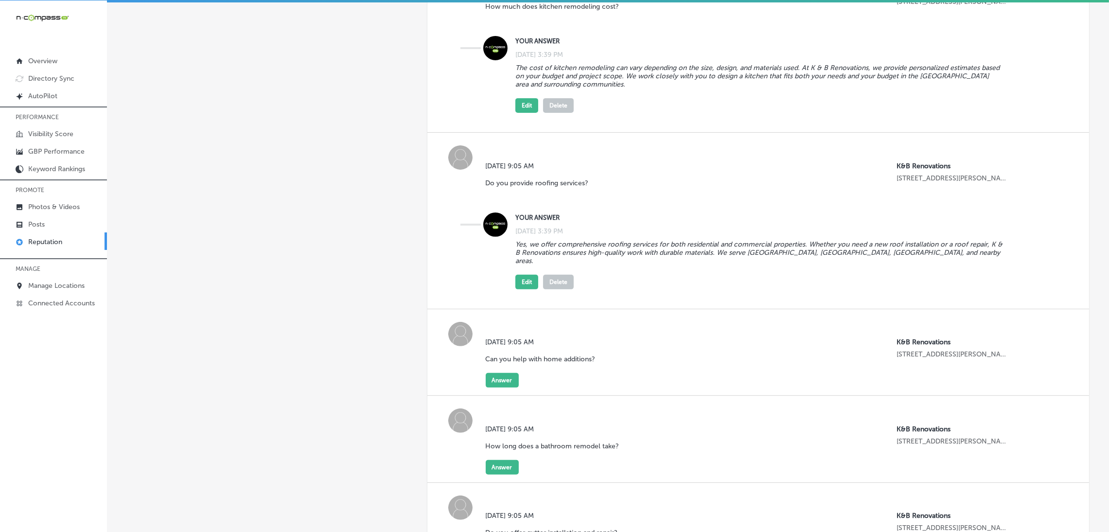
scroll to position [510, 0]
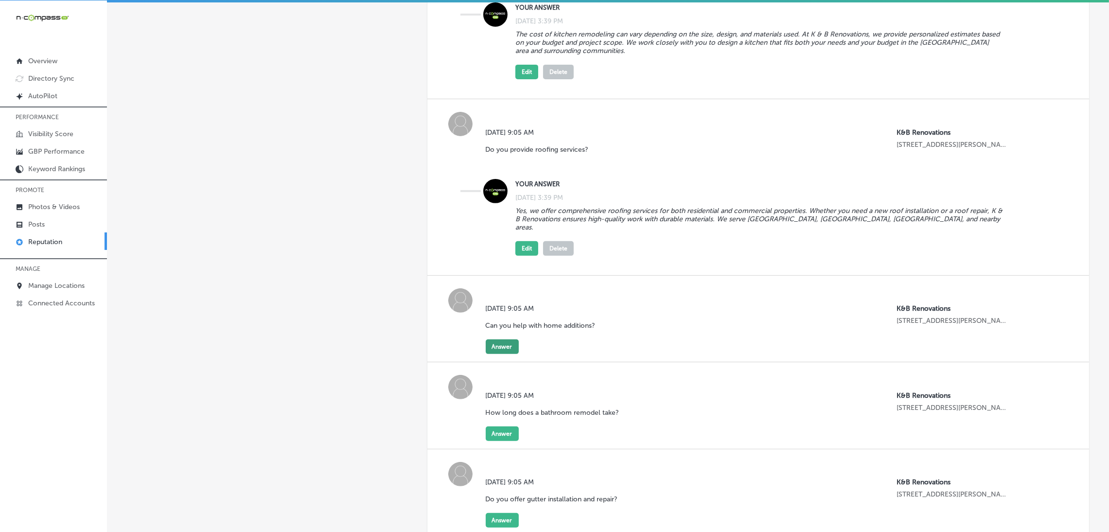
click at [499, 339] on button "Answer" at bounding box center [502, 346] width 33 height 15
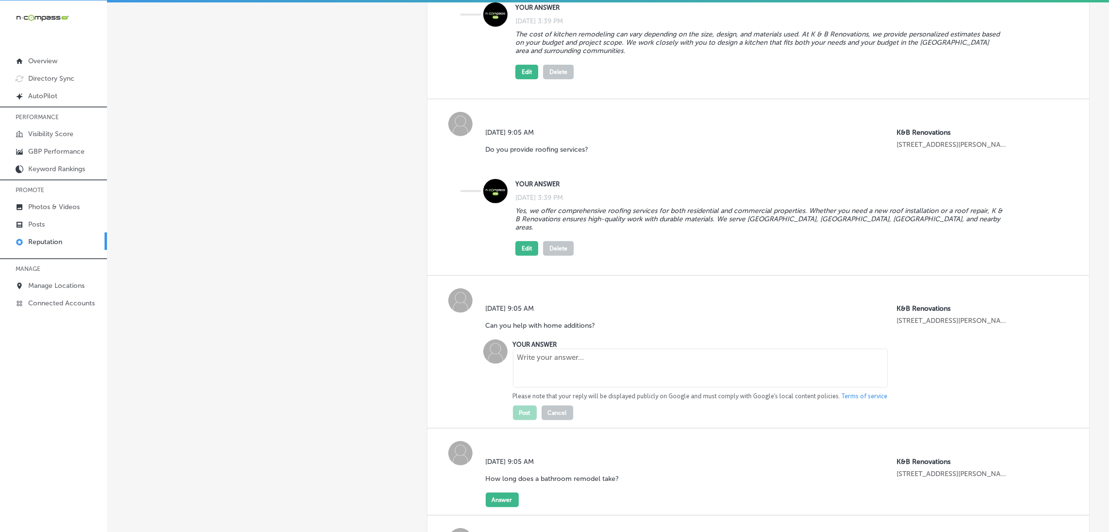
click at [583, 349] on textarea at bounding box center [700, 368] width 375 height 39
paste textarea "Yes, we specialize in home additions to enhance your living space. Whether you'…"
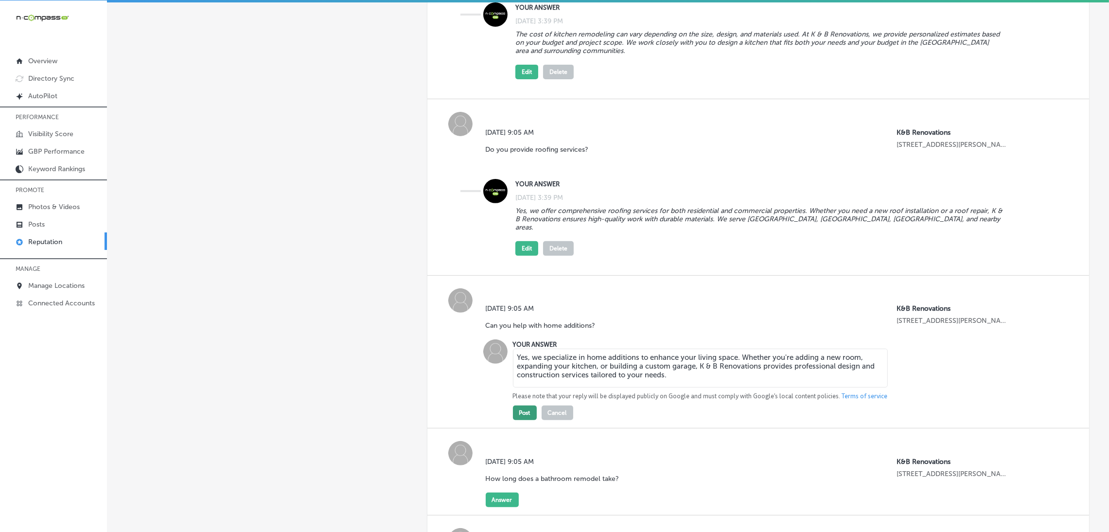
type textarea "Yes, we specialize in home additions to enhance your living space. Whether you'…"
click at [517, 405] on button "Post" at bounding box center [525, 412] width 24 height 15
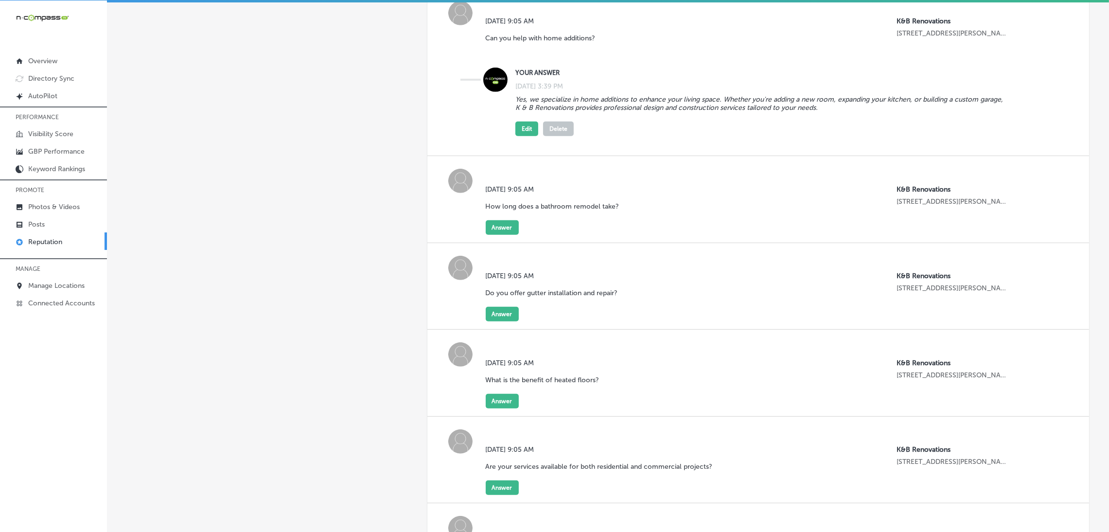
scroll to position [802, 0]
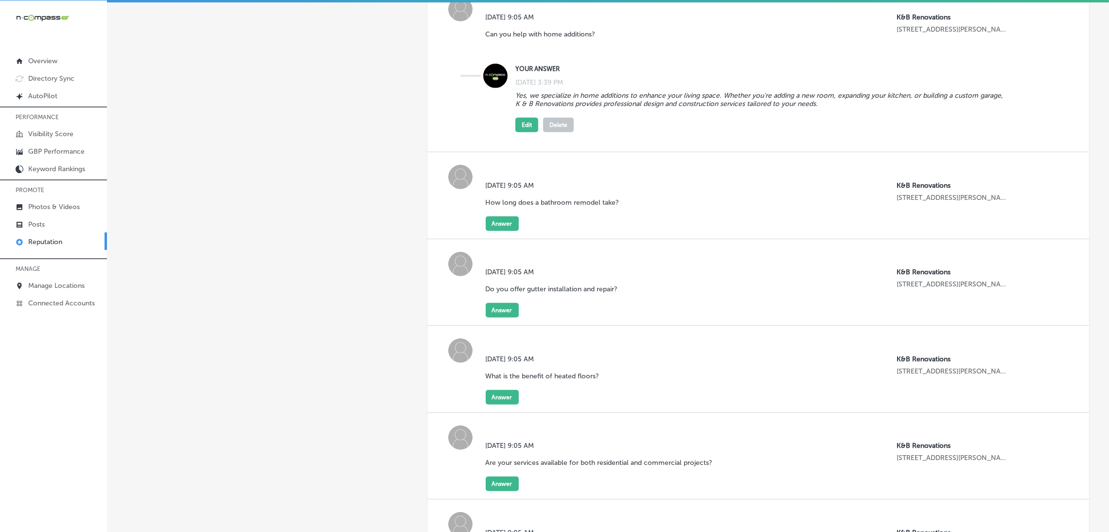
click at [505, 202] on div "[DATE] 9:05 AM How long does a bathroom remodel take? K&B Renovations [STREET_A…" at bounding box center [758, 195] width 662 height 87
click at [511, 192] on div "[DATE] 9:05 AM How long does a bathroom remodel take? K&B Renovations [STREET_A…" at bounding box center [747, 206] width 522 height 50
click at [504, 216] on button "Answer" at bounding box center [502, 223] width 33 height 15
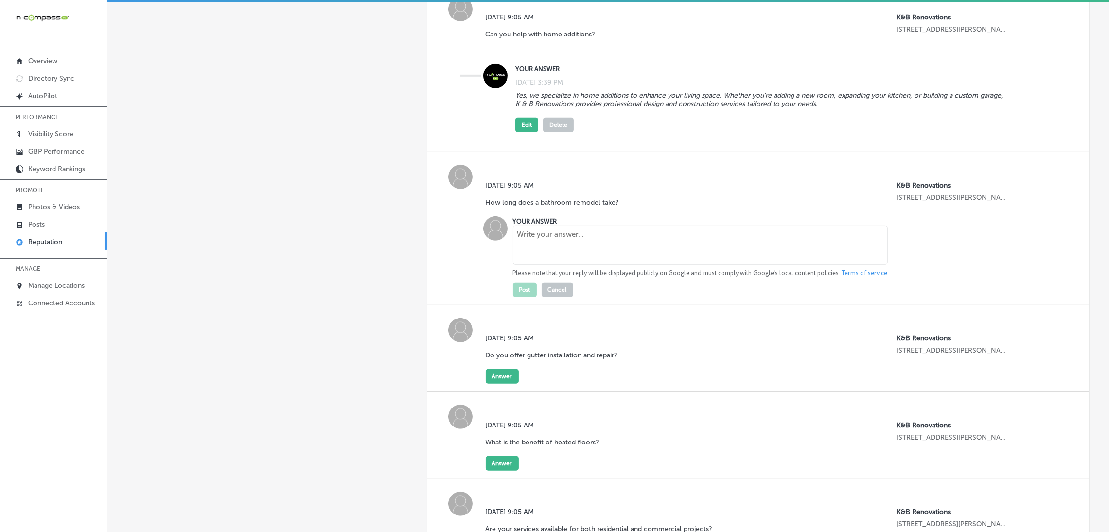
click at [556, 226] on textarea at bounding box center [700, 245] width 375 height 39
paste textarea "The timeline for a bathroom remodel can vary depending on the size of the proje…"
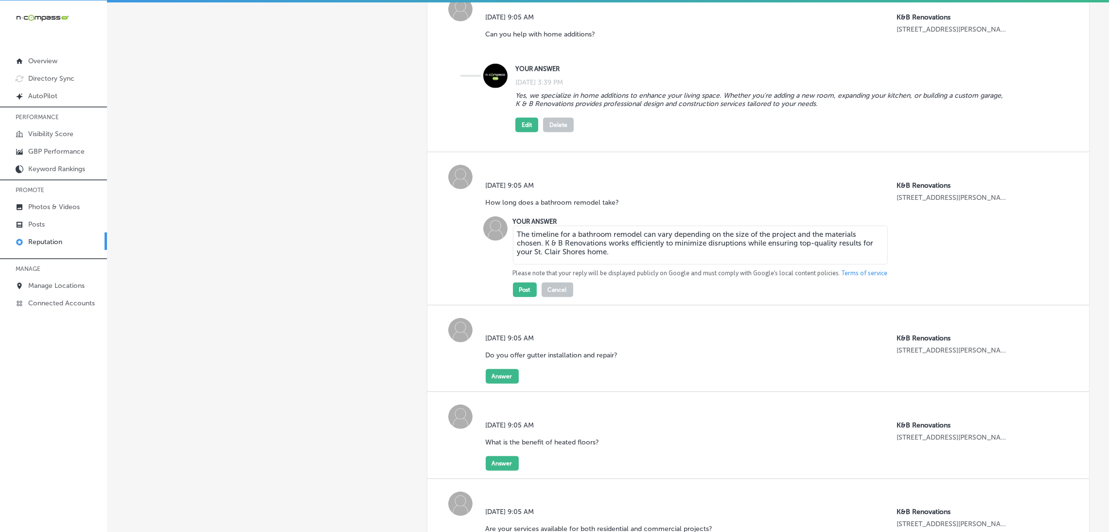
type textarea "The timeline for a bathroom remodel can vary depending on the size of the proje…"
click at [530, 278] on div "Post Cancel" at bounding box center [543, 287] width 60 height 19
click at [528, 282] on button "Post" at bounding box center [525, 289] width 24 height 15
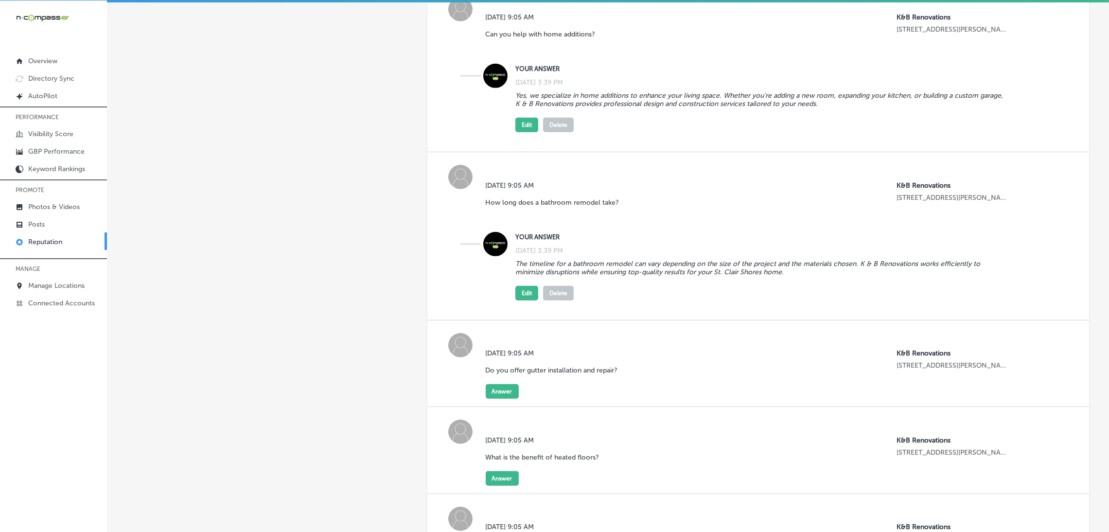
click at [488, 366] on p "Do you offer gutter installation and repair?" at bounding box center [552, 370] width 132 height 8
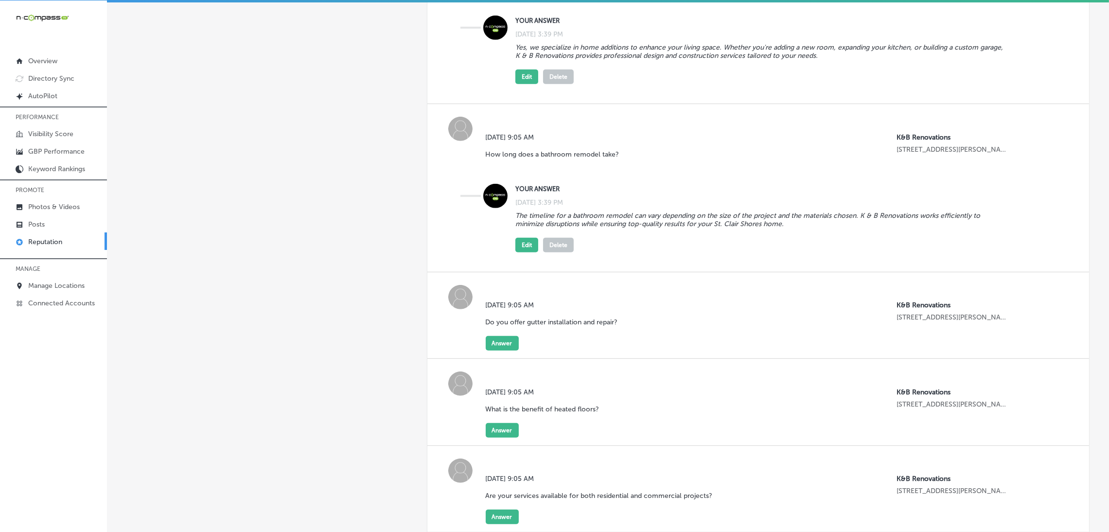
scroll to position [875, 0]
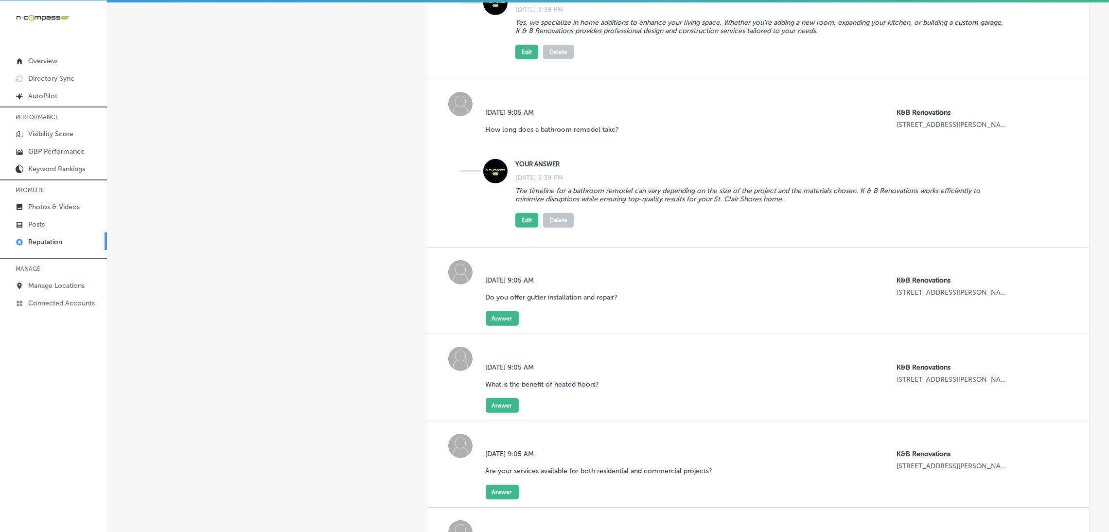
click at [486, 296] on div "[DATE] 9:05 AM Do you offer gutter installation and repair? K&B Renovations [ST…" at bounding box center [758, 290] width 662 height 87
click at [486, 311] on button "Answer" at bounding box center [502, 318] width 33 height 15
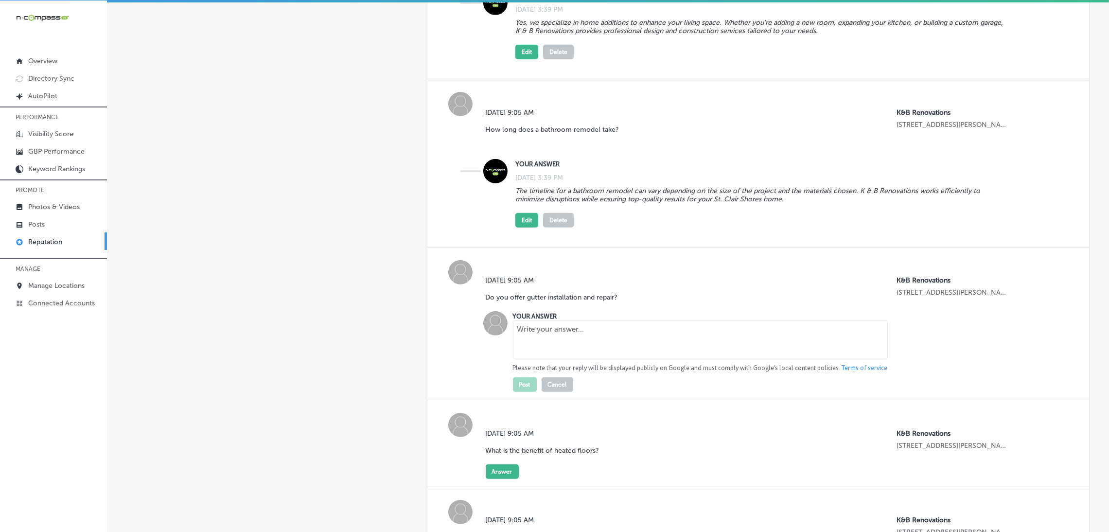
click at [556, 320] on textarea at bounding box center [700, 339] width 375 height 39
paste textarea "Yes, K & B Renovations provides gutter installation and repair services for bot…"
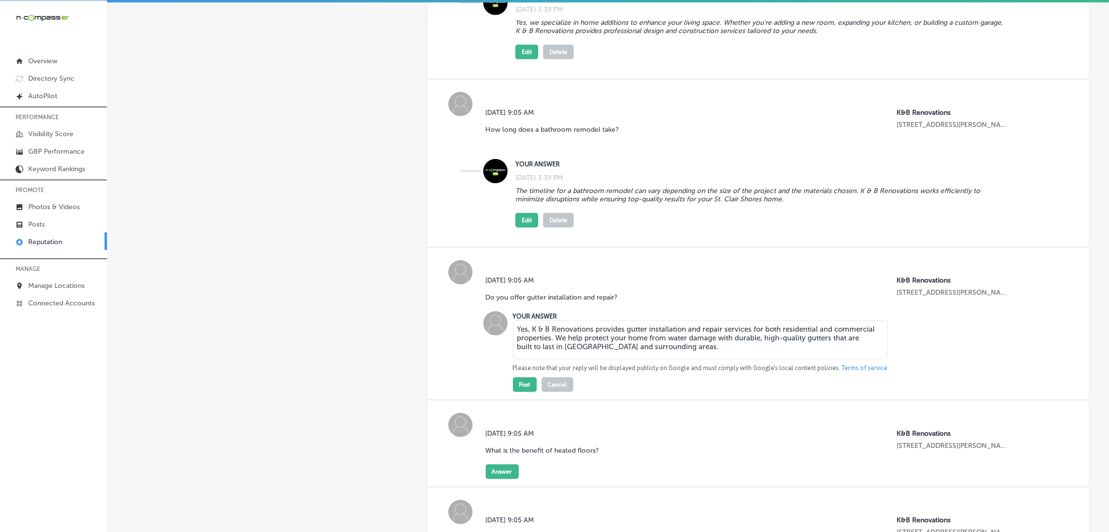
type textarea "Yes, K & B Renovations provides gutter installation and repair services for bot…"
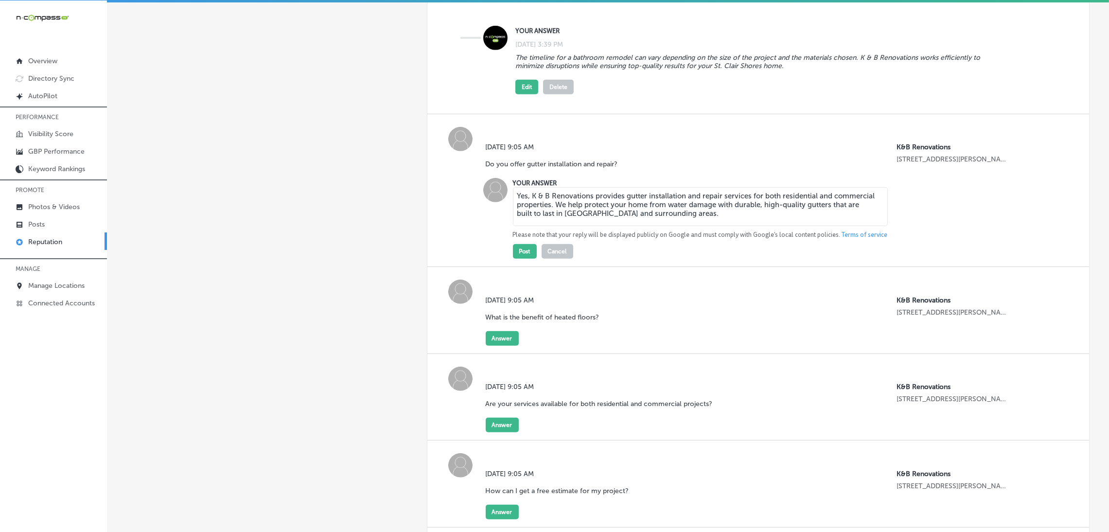
scroll to position [1021, 0]
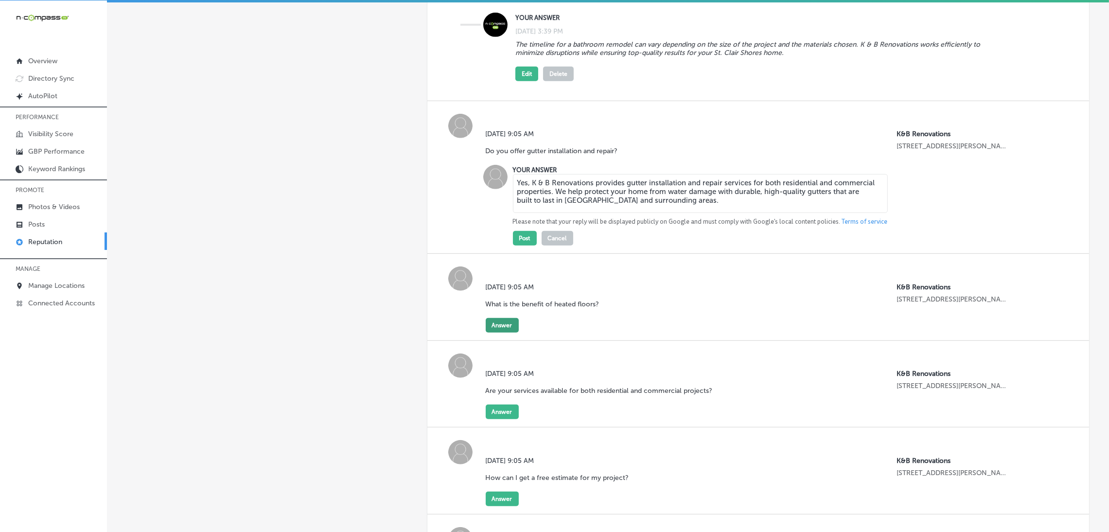
click at [501, 318] on button "Answer" at bounding box center [502, 325] width 33 height 15
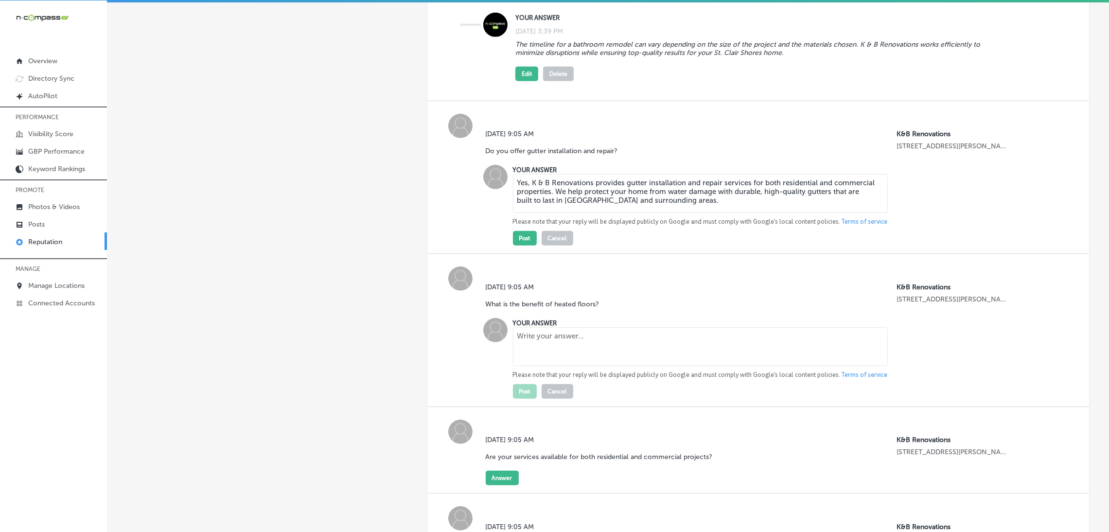
click at [536, 327] on textarea at bounding box center [700, 346] width 375 height 39
paste textarea "Heated floors offer enhanced comfort by keeping your floors warm during colder …"
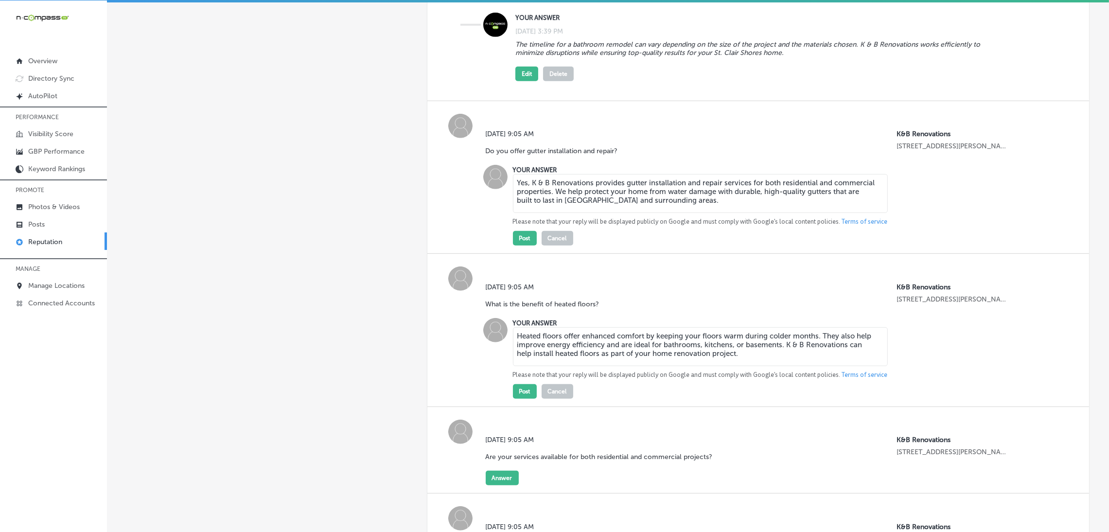
type textarea "Heated floors offer enhanced comfort by keeping your floors warm during colder …"
click at [518, 360] on div "[DATE] 9:05 AM What is the benefit of heated floors? K&B Renovations [STREET_AD…" at bounding box center [758, 330] width 662 height 153
click at [519, 384] on button "Post" at bounding box center [525, 391] width 24 height 15
click at [526, 231] on button "Post" at bounding box center [525, 238] width 24 height 15
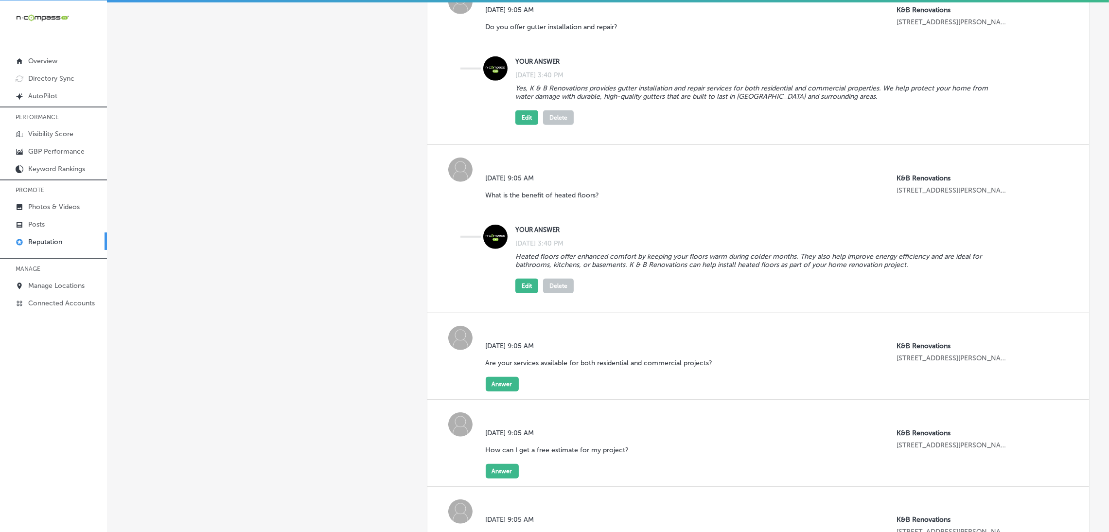
scroll to position [1167, 0]
